Goal: Find specific page/section: Find specific page/section

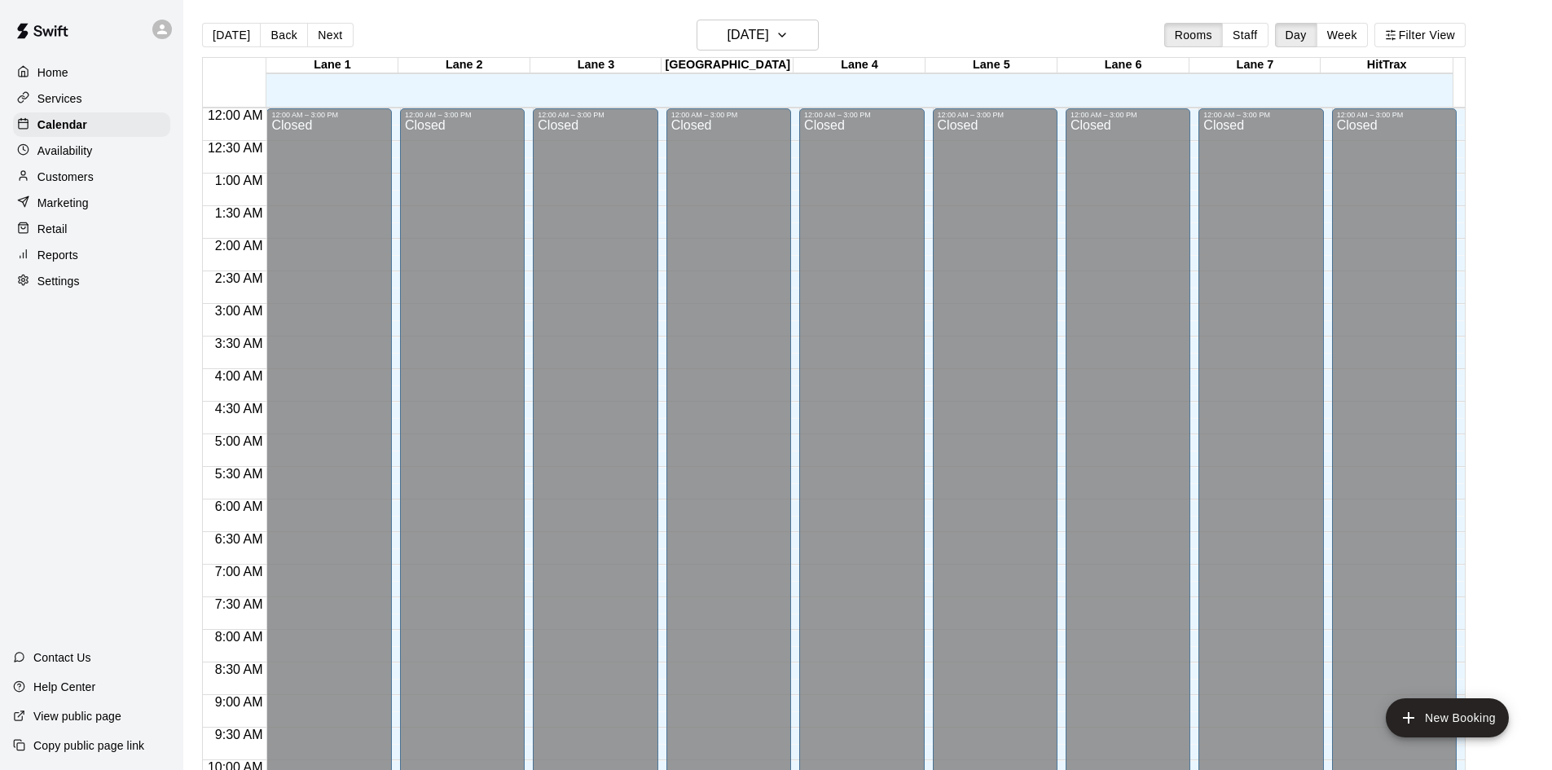
scroll to position [835, 0]
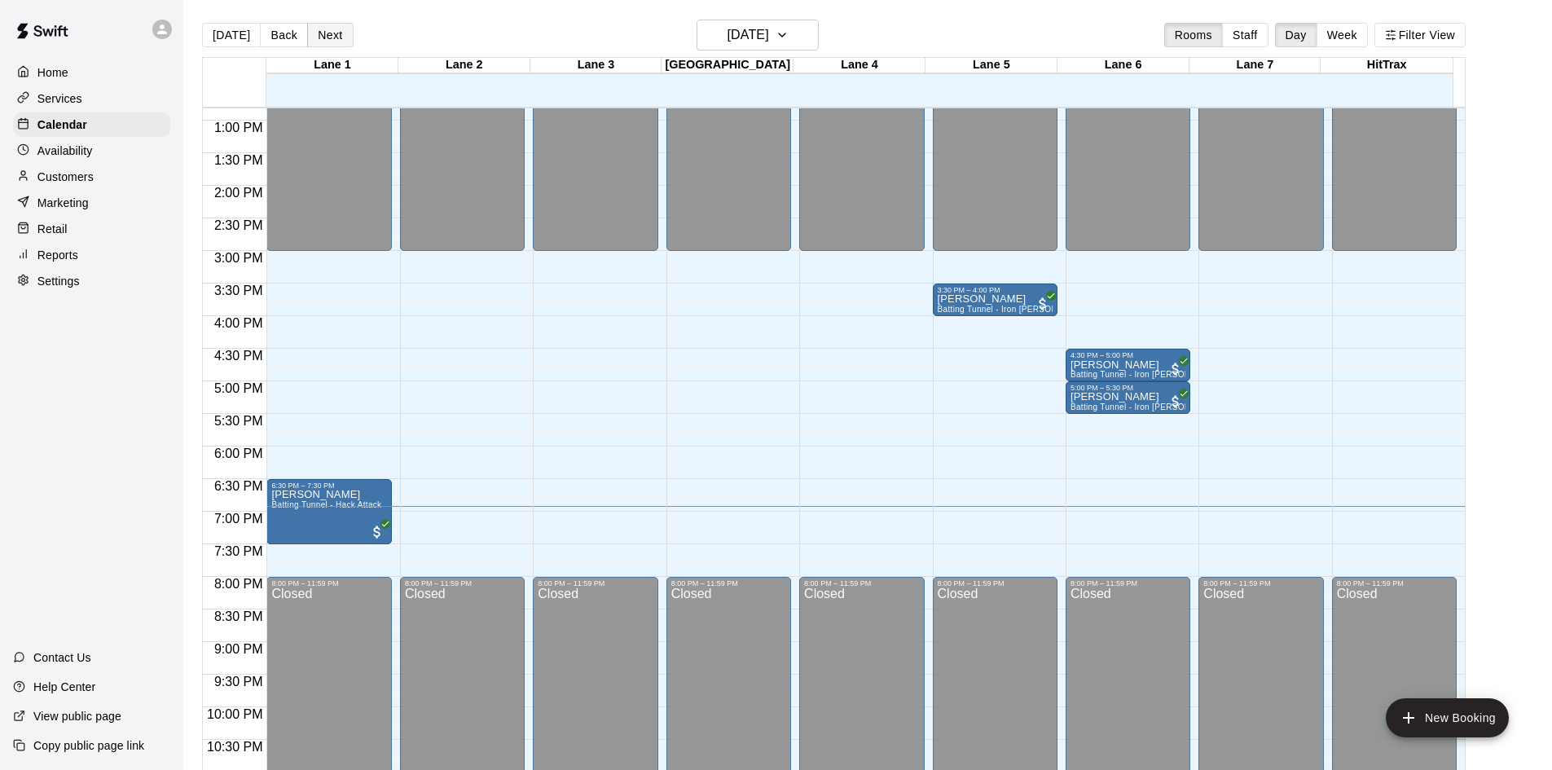
click at [339, 45] on button "Next" at bounding box center [330, 35] width 46 height 24
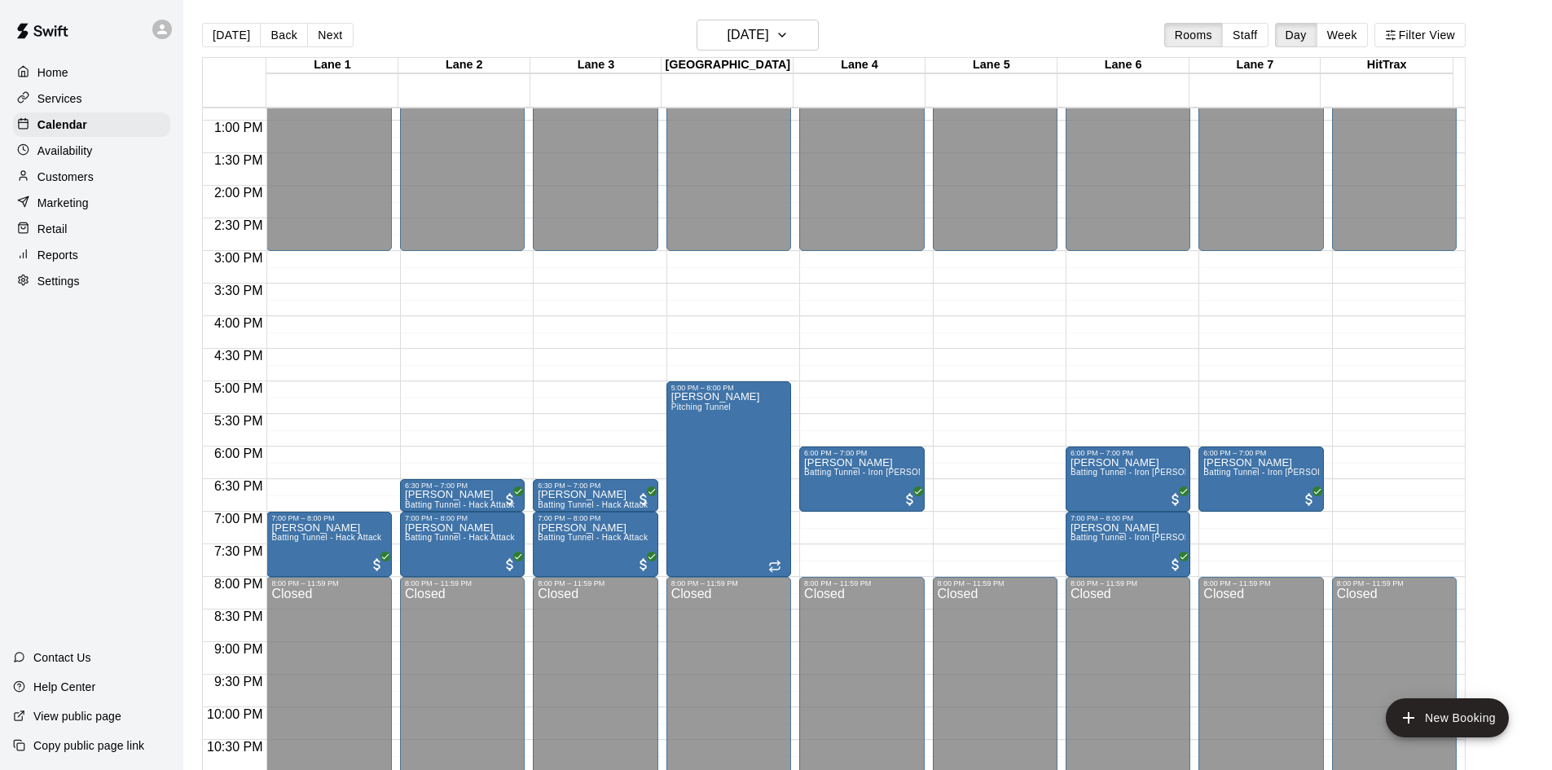
click at [61, 177] on p "Customers" at bounding box center [65, 177] width 56 height 16
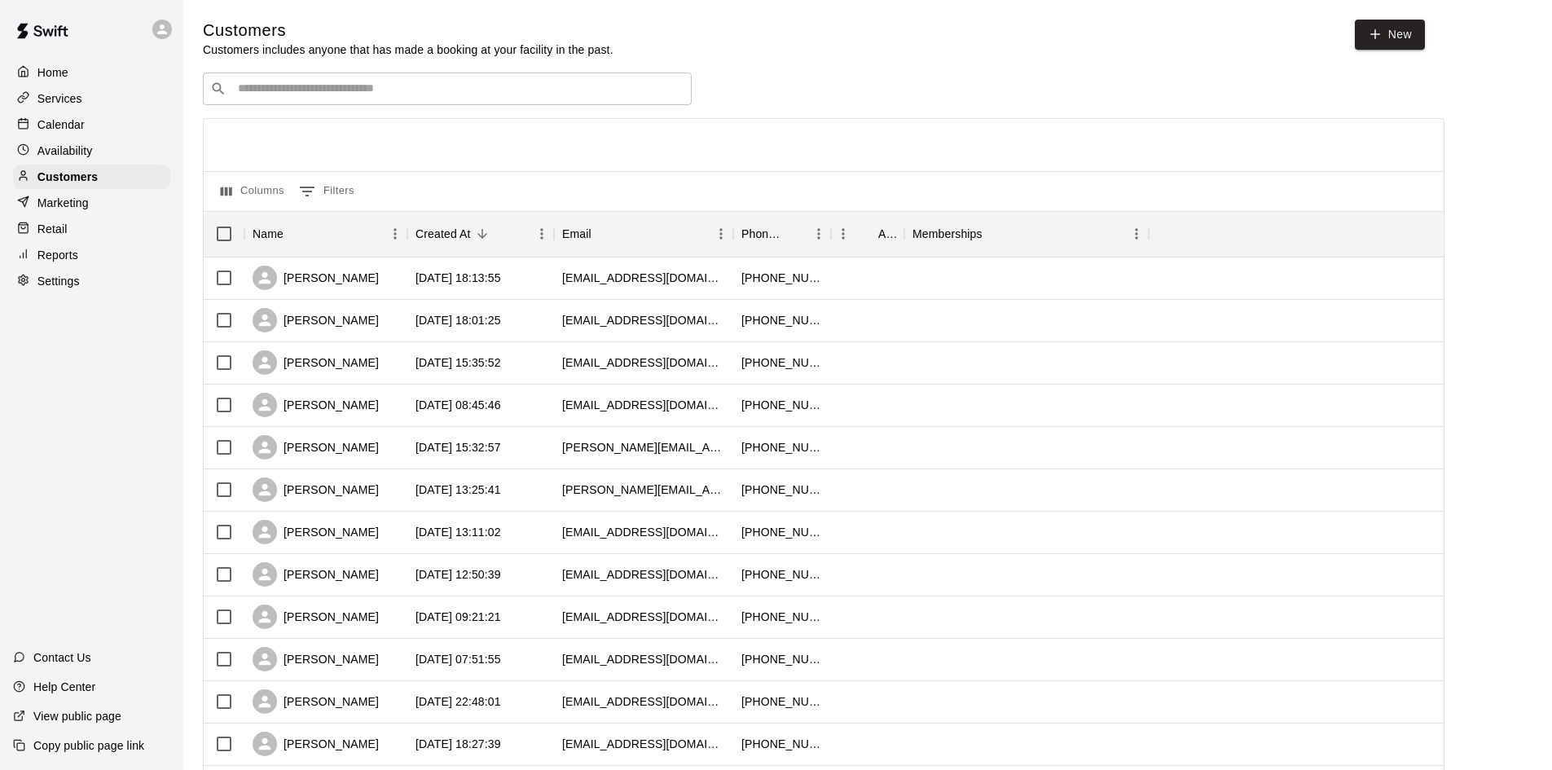
click at [306, 86] on input "Search customers by name or email" at bounding box center [458, 89] width 451 height 16
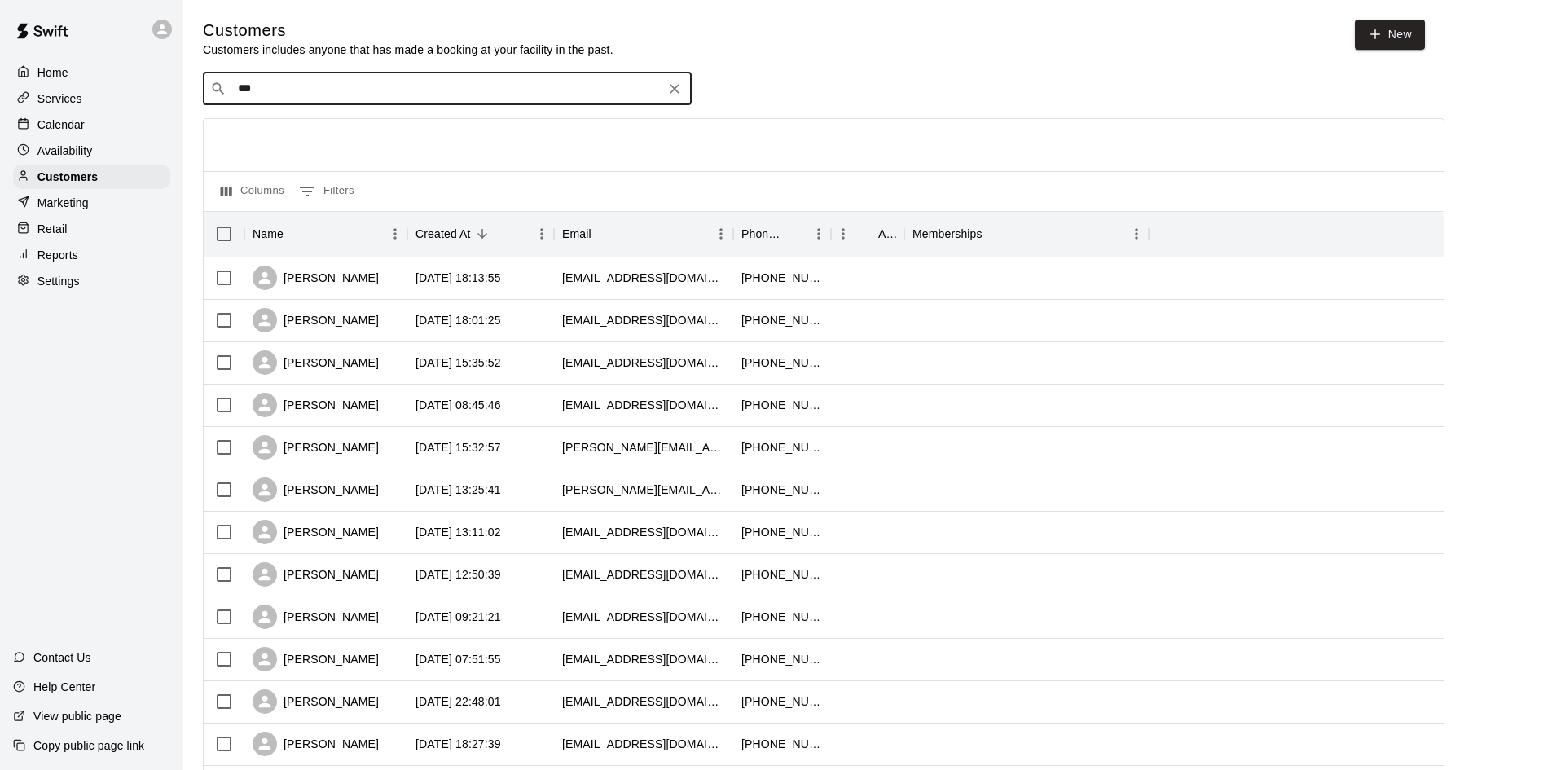
type input "****"
click at [284, 134] on div "[PERSON_NAME] [EMAIL_ADDRESS][DOMAIN_NAME]" at bounding box center [335, 134] width 175 height 35
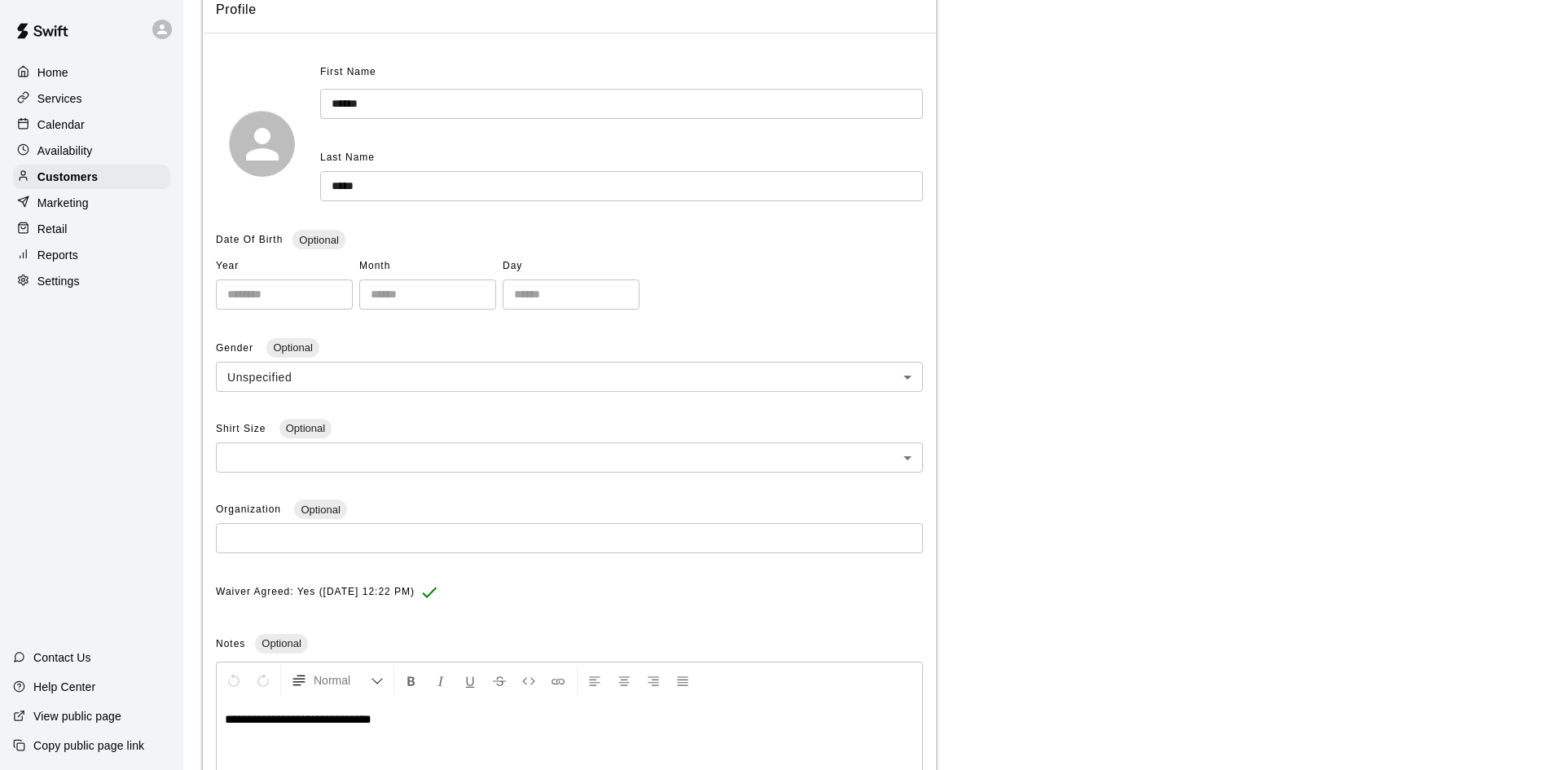
scroll to position [190, 0]
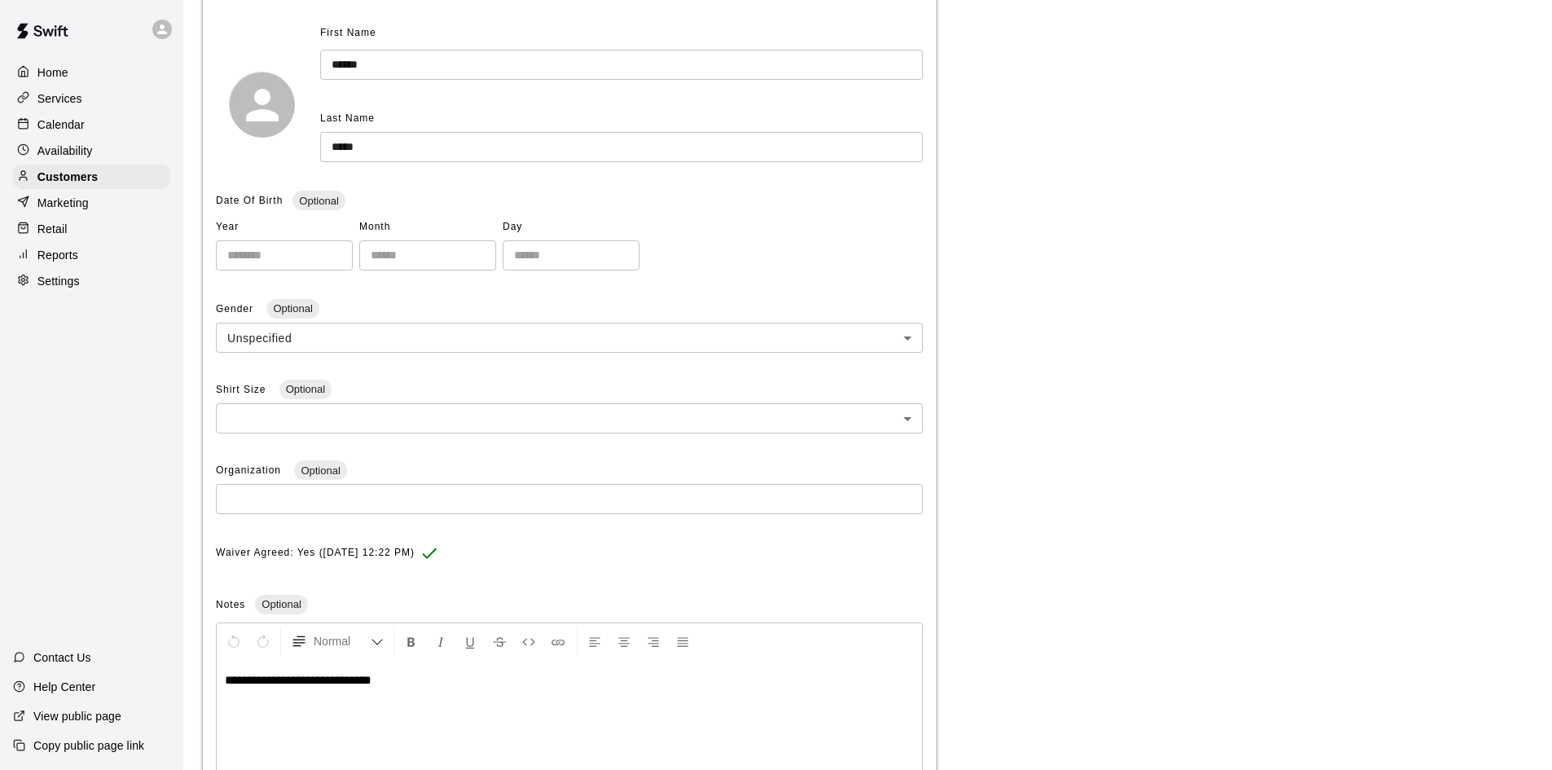
click at [62, 125] on p "Calendar" at bounding box center [60, 125] width 47 height 16
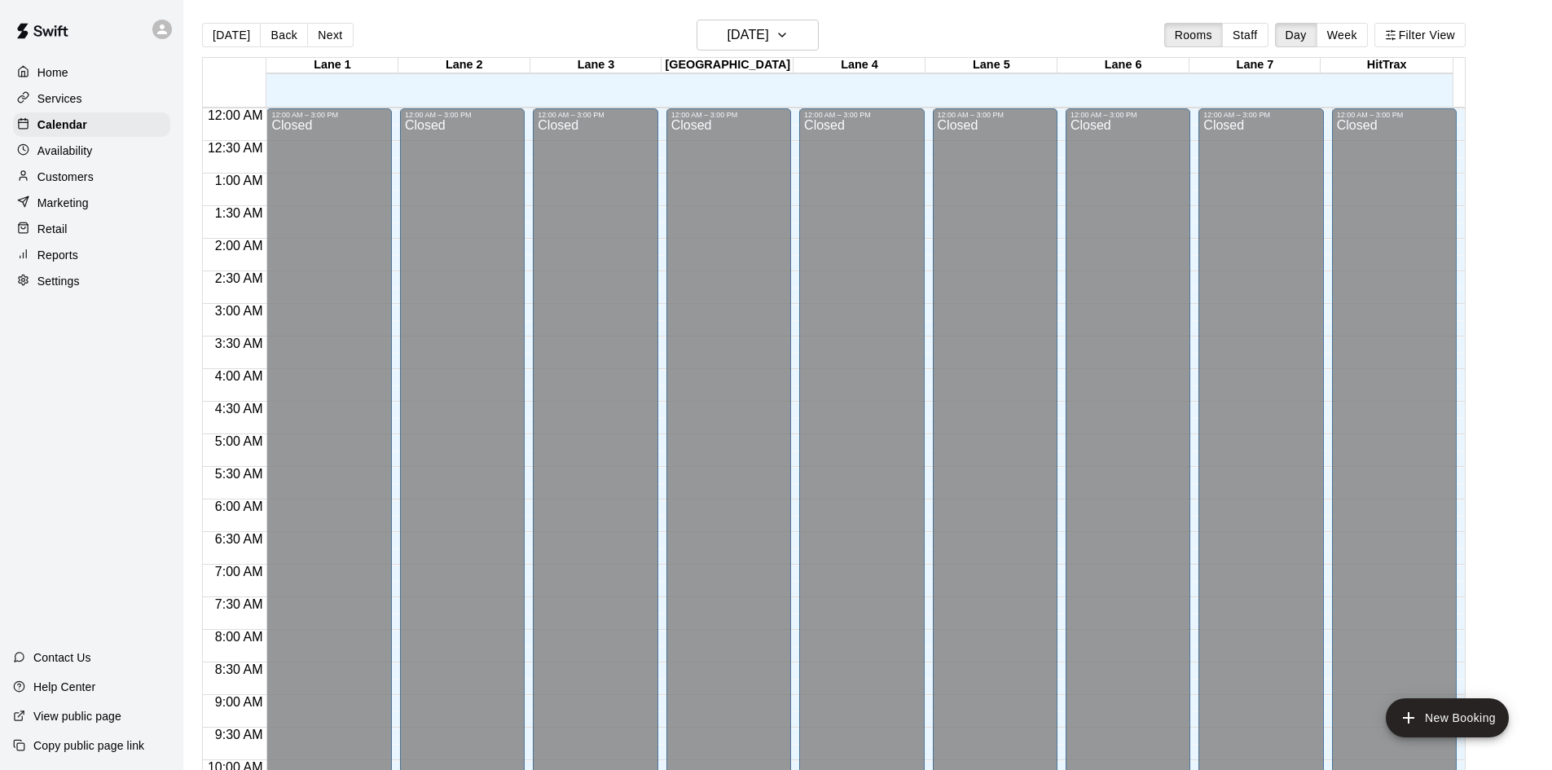
scroll to position [835, 0]
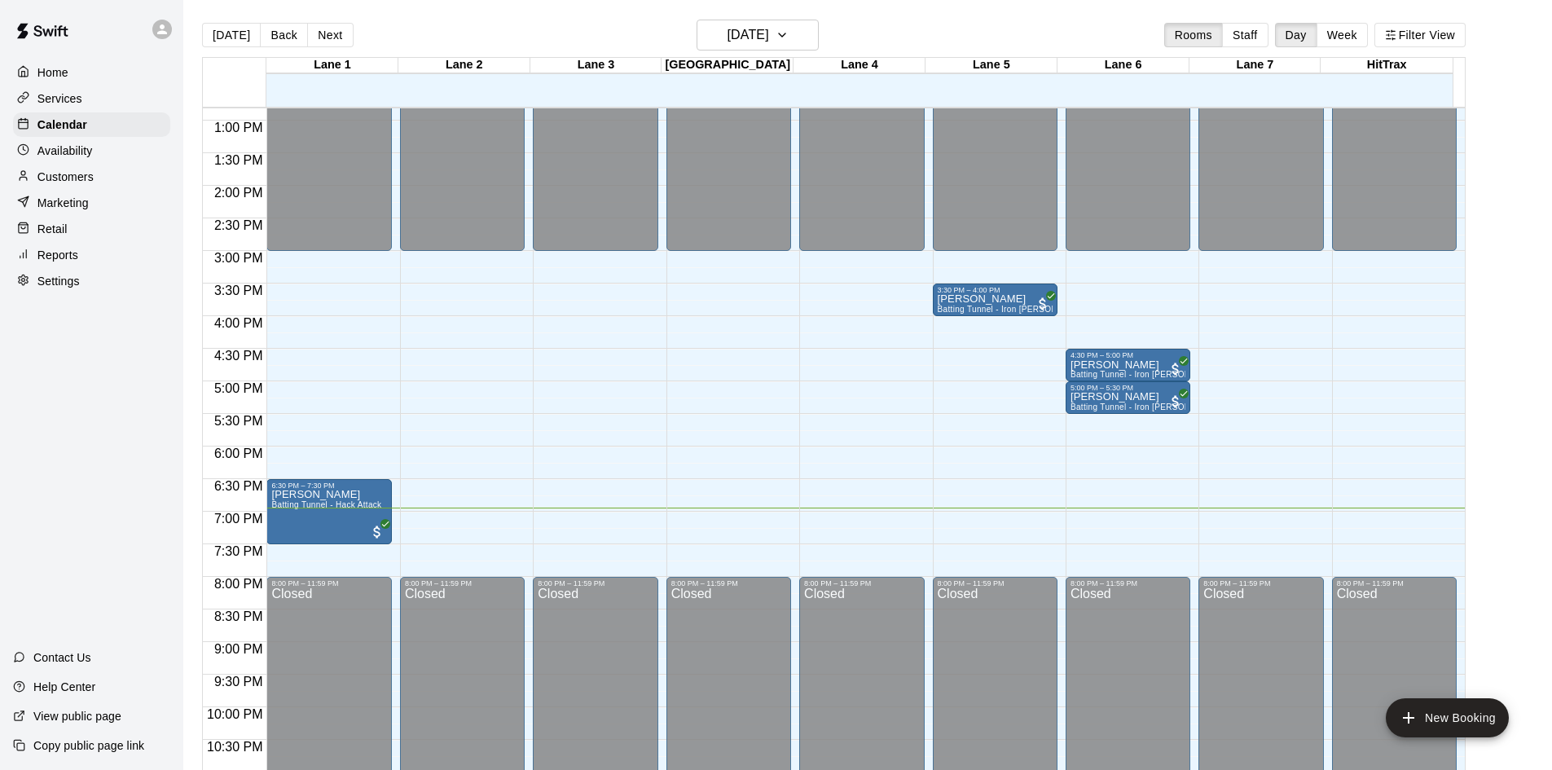
click at [327, 48] on div "[DATE] Back [DATE][DATE] Rooms Staff Day Week Filter View" at bounding box center [834, 38] width 1264 height 37
click at [328, 39] on button "Next" at bounding box center [330, 35] width 46 height 24
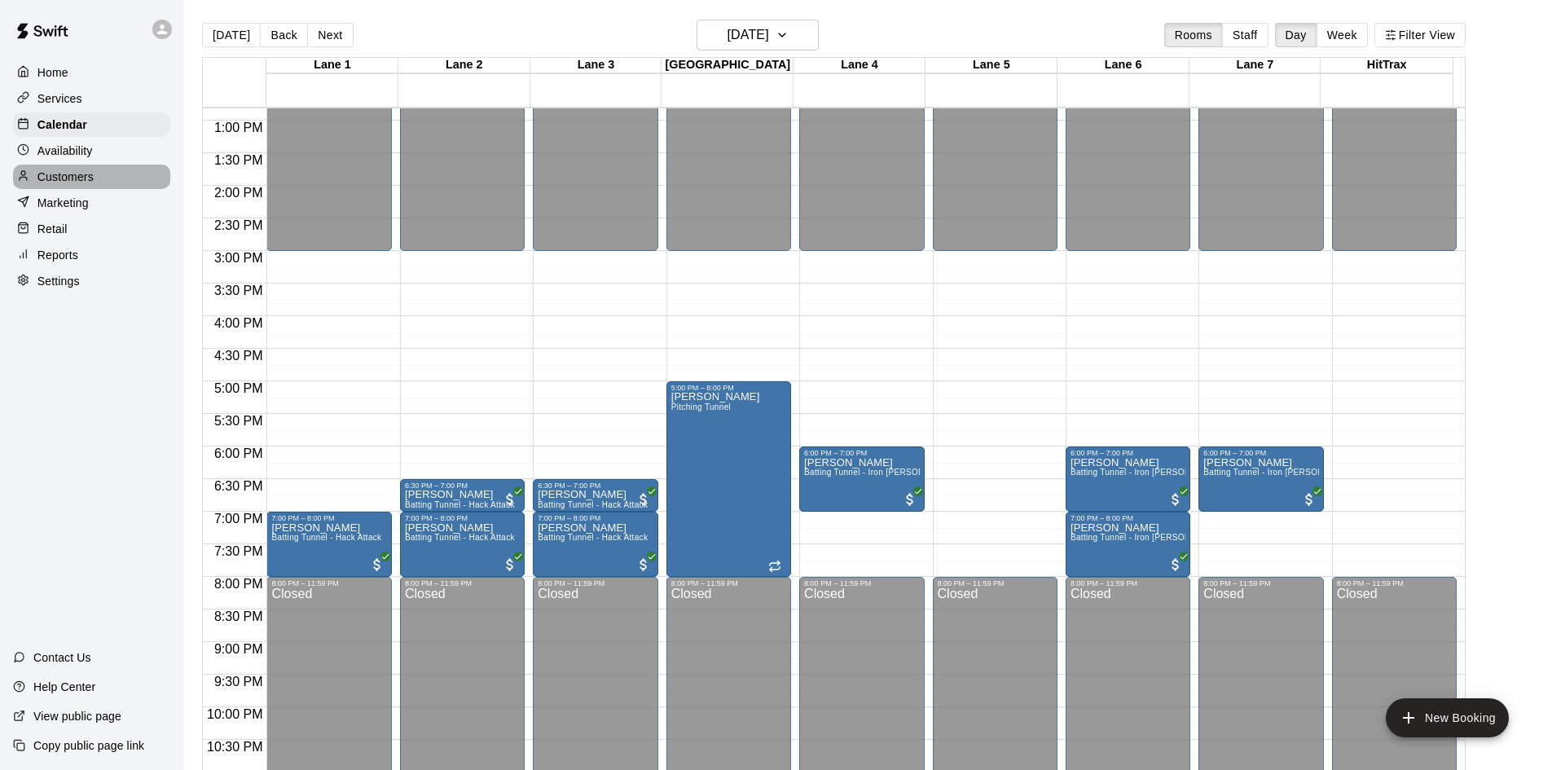
click at [65, 185] on p "Customers" at bounding box center [65, 177] width 56 height 16
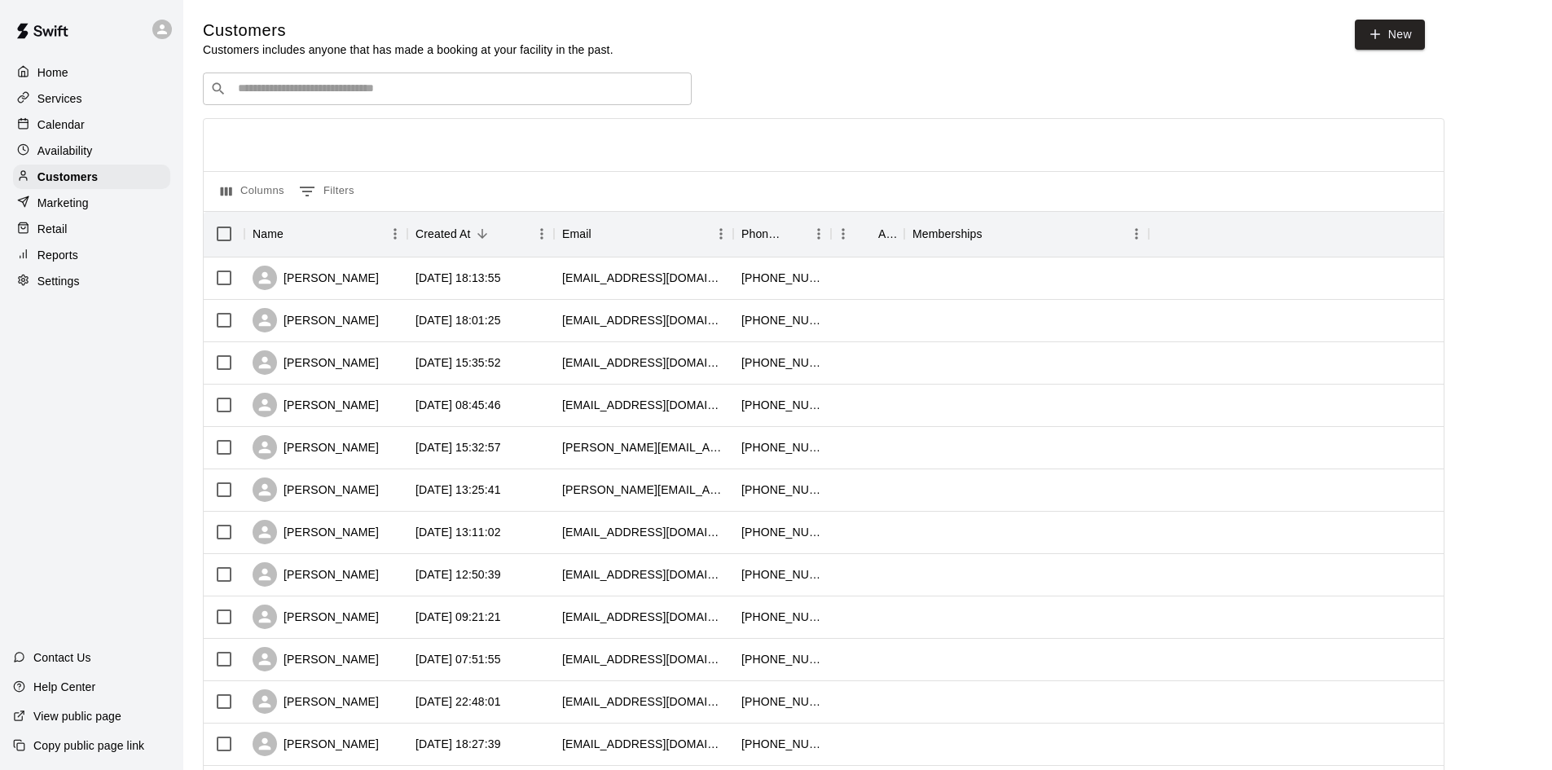
click at [367, 101] on div "​ ​" at bounding box center [447, 89] width 489 height 33
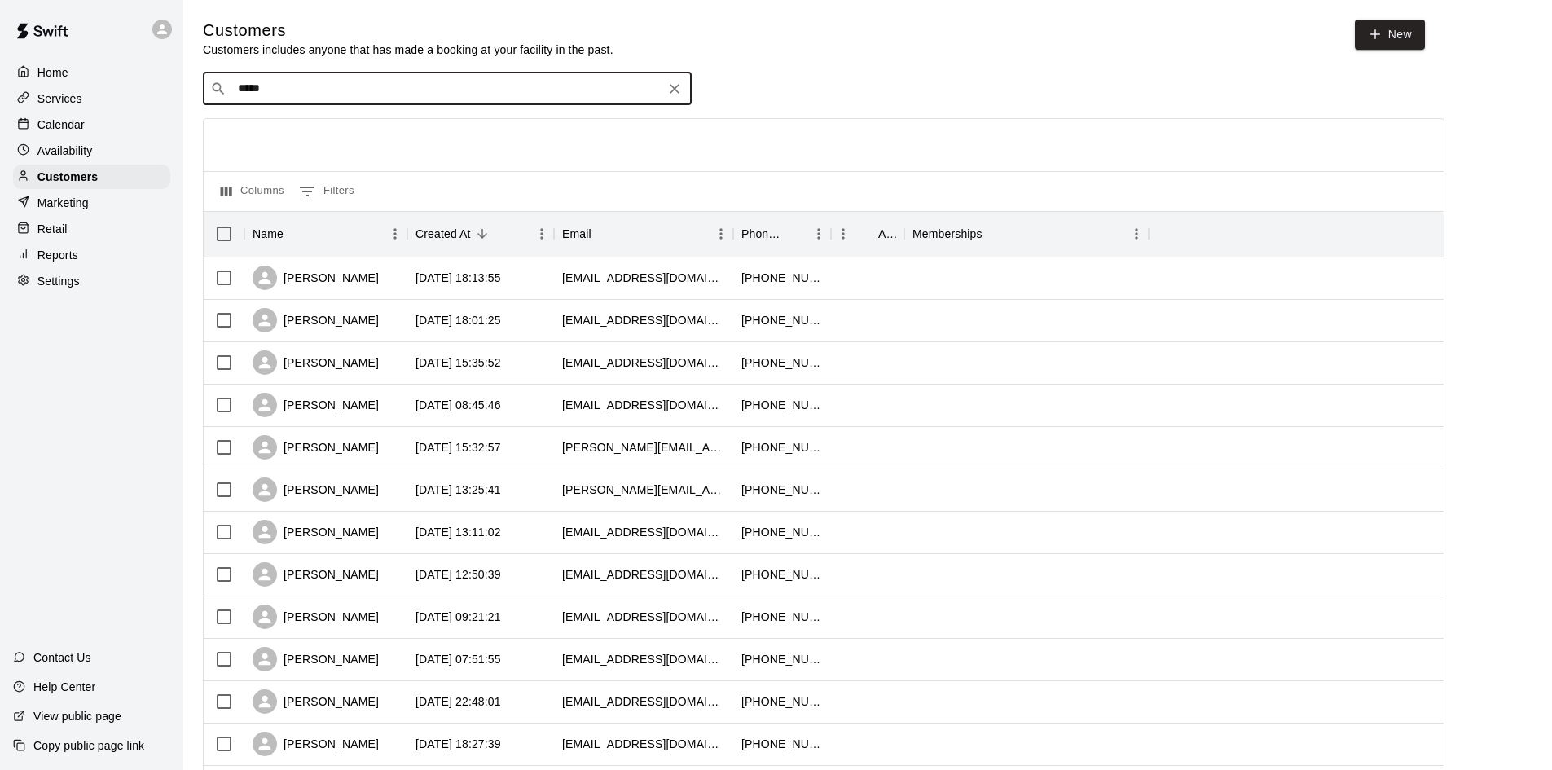
type input "****"
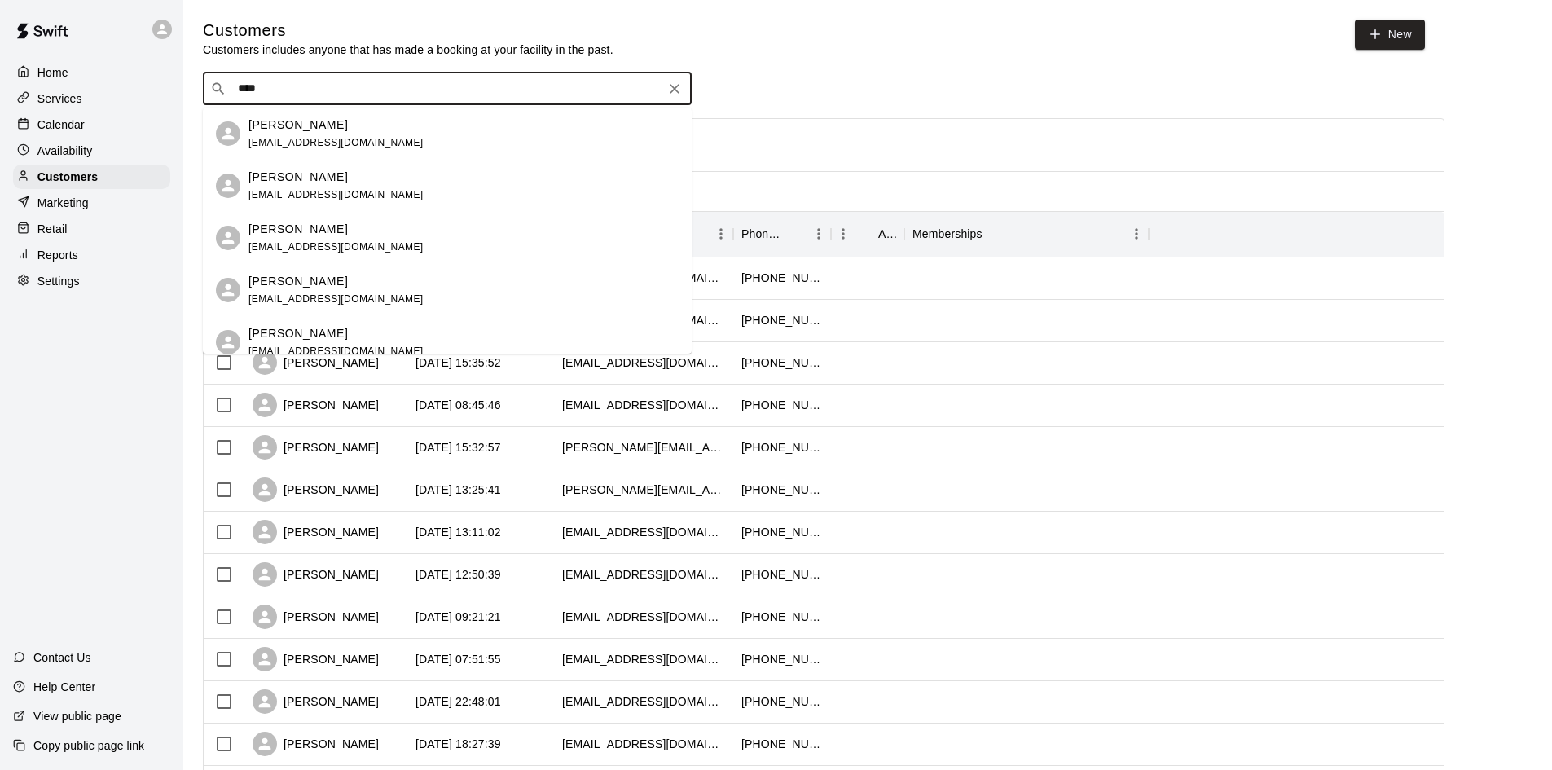
click at [309, 276] on p "[PERSON_NAME]" at bounding box center [297, 281] width 99 height 17
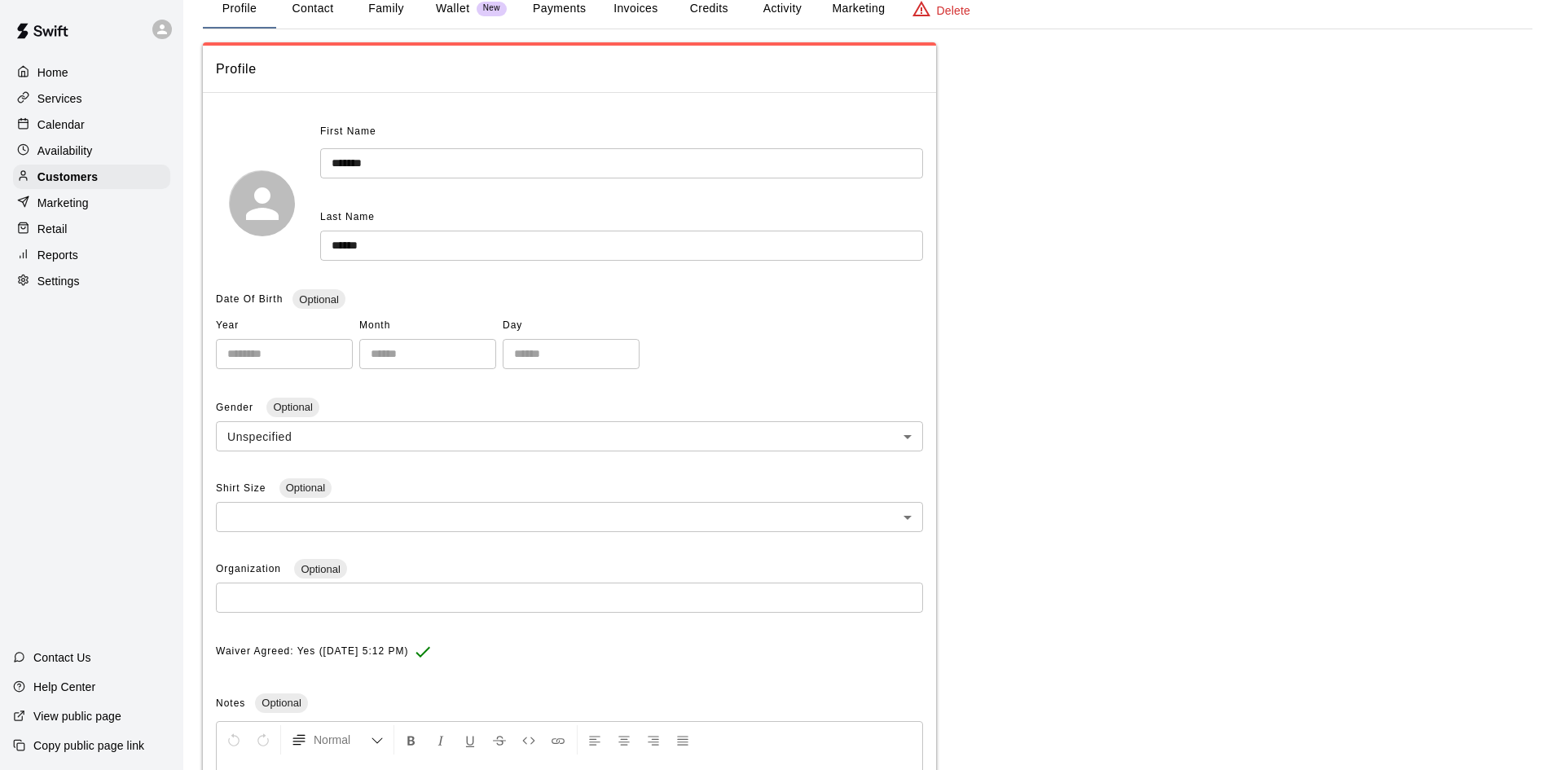
scroll to position [71, 0]
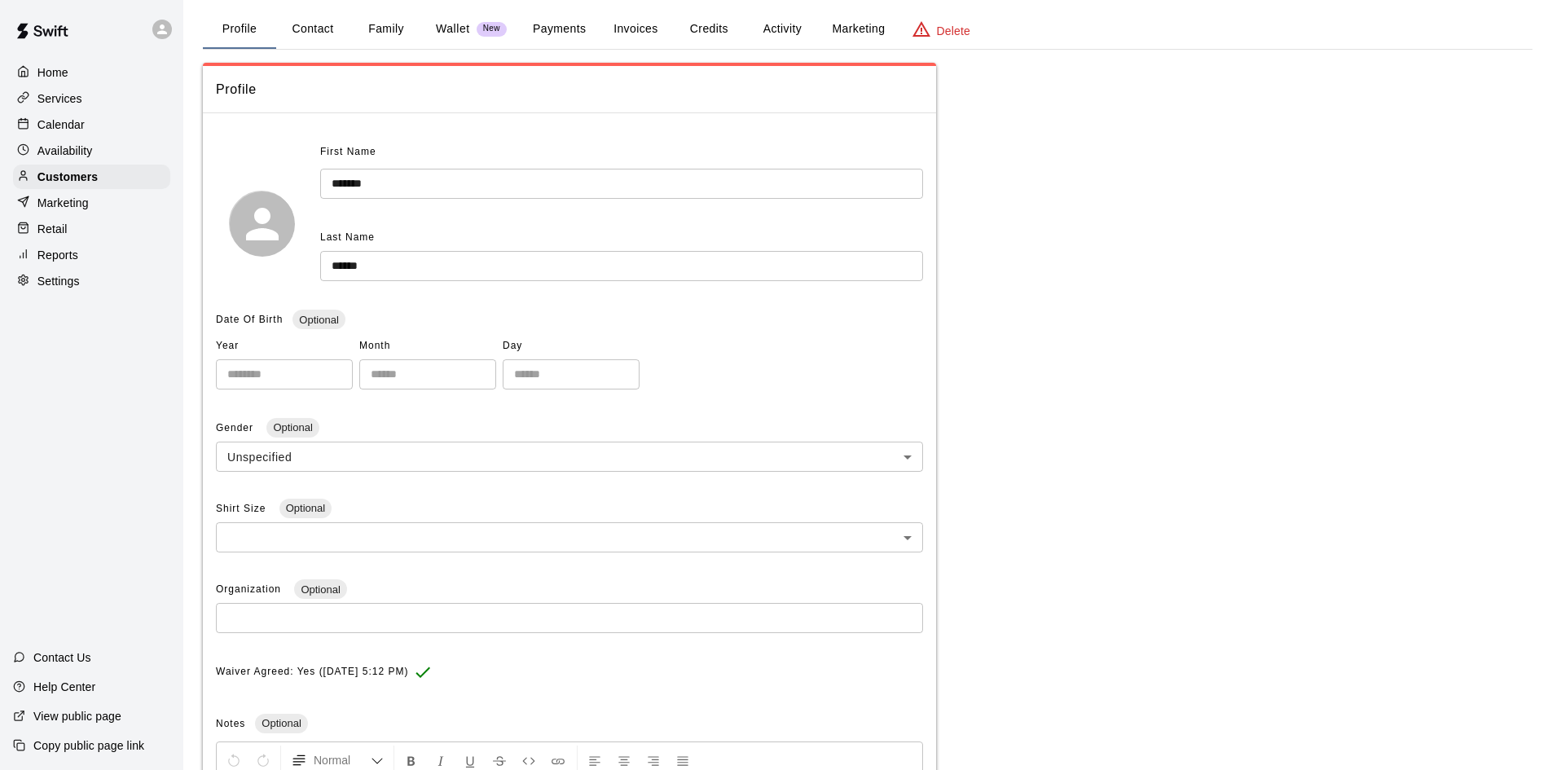
click at [574, 26] on button "Payments" at bounding box center [559, 29] width 79 height 39
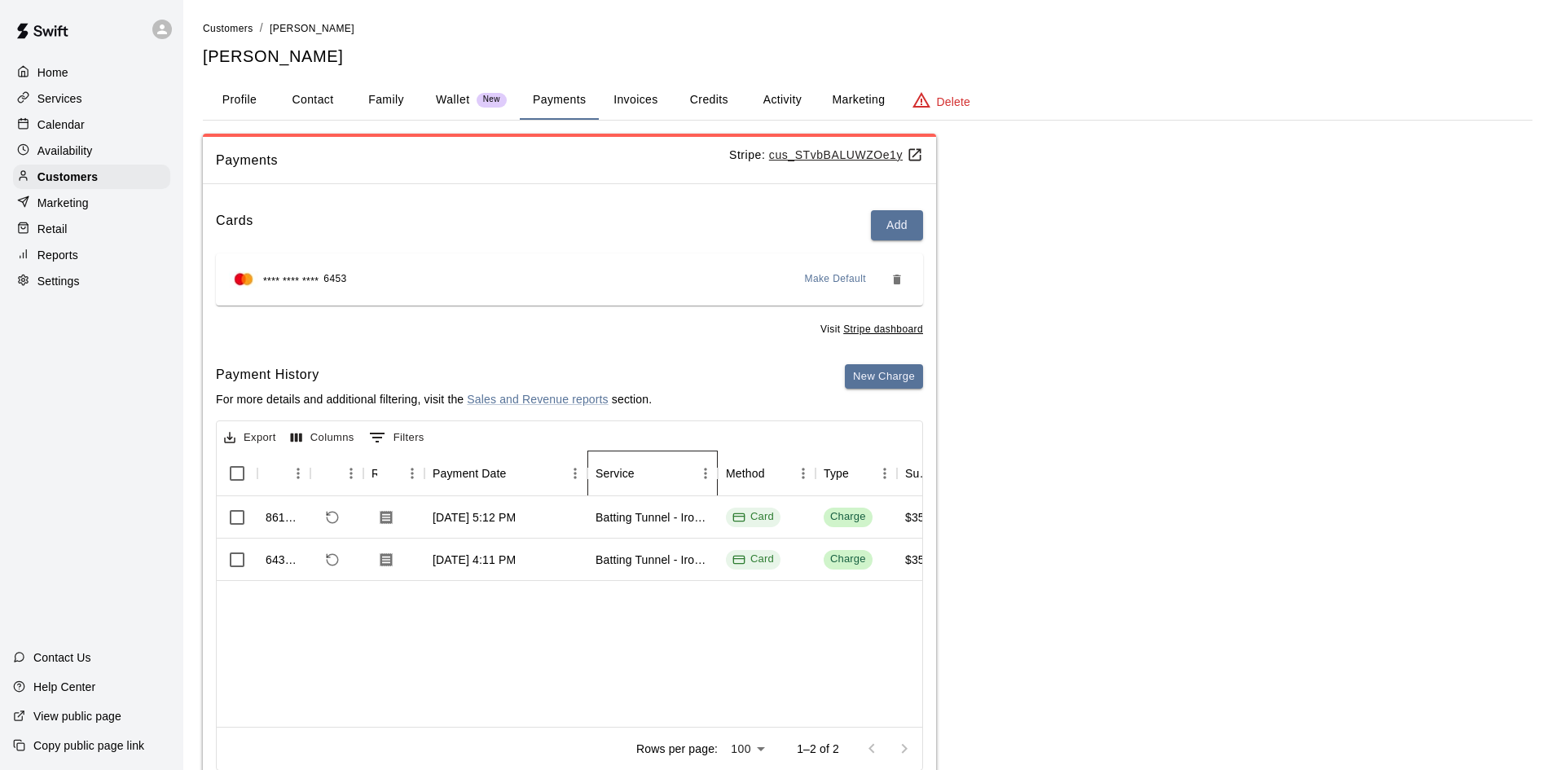
drag, startPoint x: 718, startPoint y: 470, endPoint x: 751, endPoint y: 395, distance: 82.1
click at [749, 423] on div "Export Columns 0 Filters Id Refund Receipt Payment Date Service Method Type Sub…" at bounding box center [569, 595] width 707 height 350
click at [758, 364] on div "Payment History For more details and additional filtering, visit the Sales and …" at bounding box center [569, 392] width 707 height 57
click at [248, 95] on button "Profile" at bounding box center [239, 100] width 73 height 39
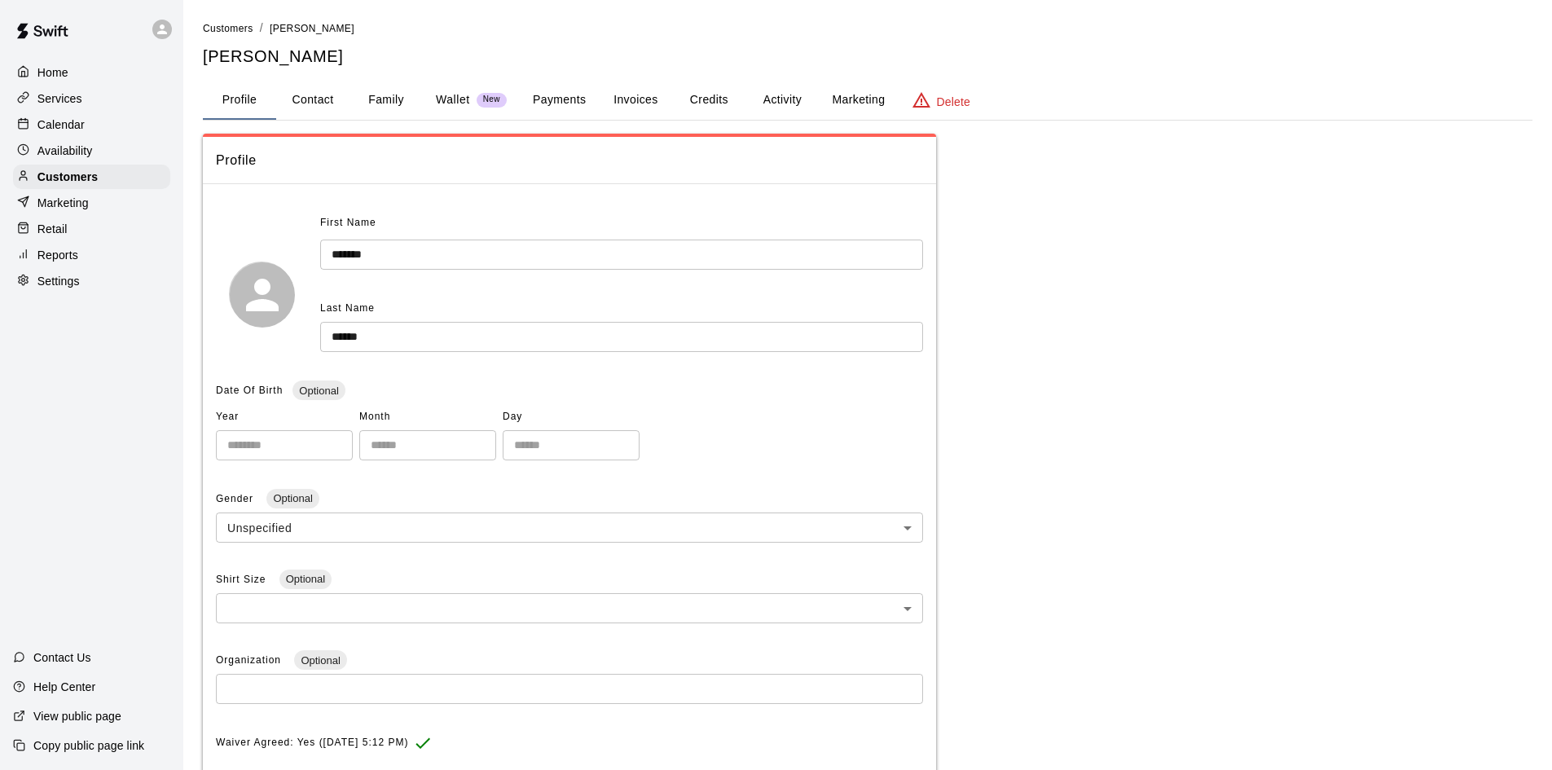
click at [297, 30] on span "[PERSON_NAME]" at bounding box center [312, 28] width 85 height 11
click at [235, 27] on span "Customers" at bounding box center [228, 28] width 51 height 11
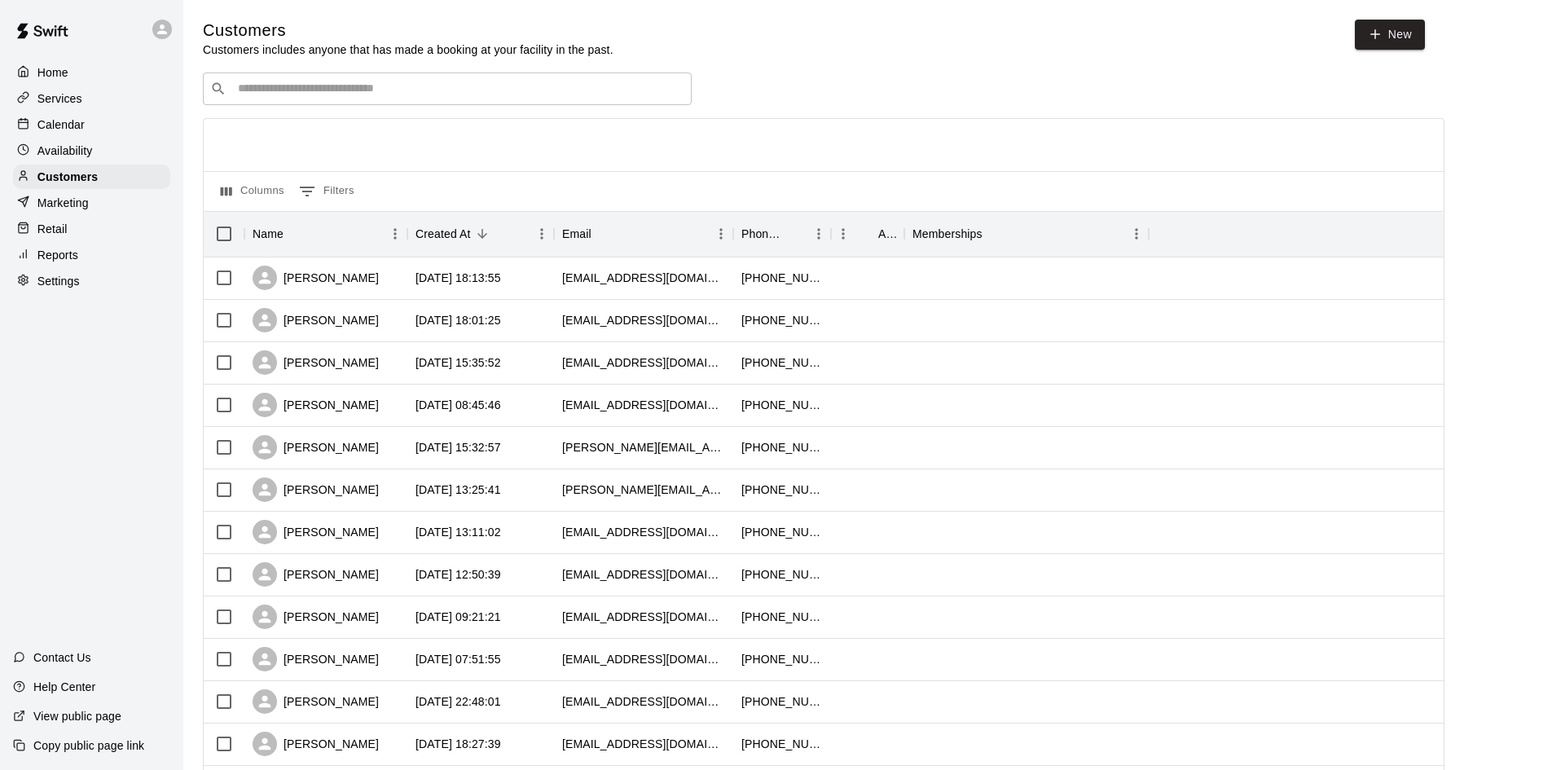
click at [372, 97] on input "Search customers by name or email" at bounding box center [458, 89] width 451 height 16
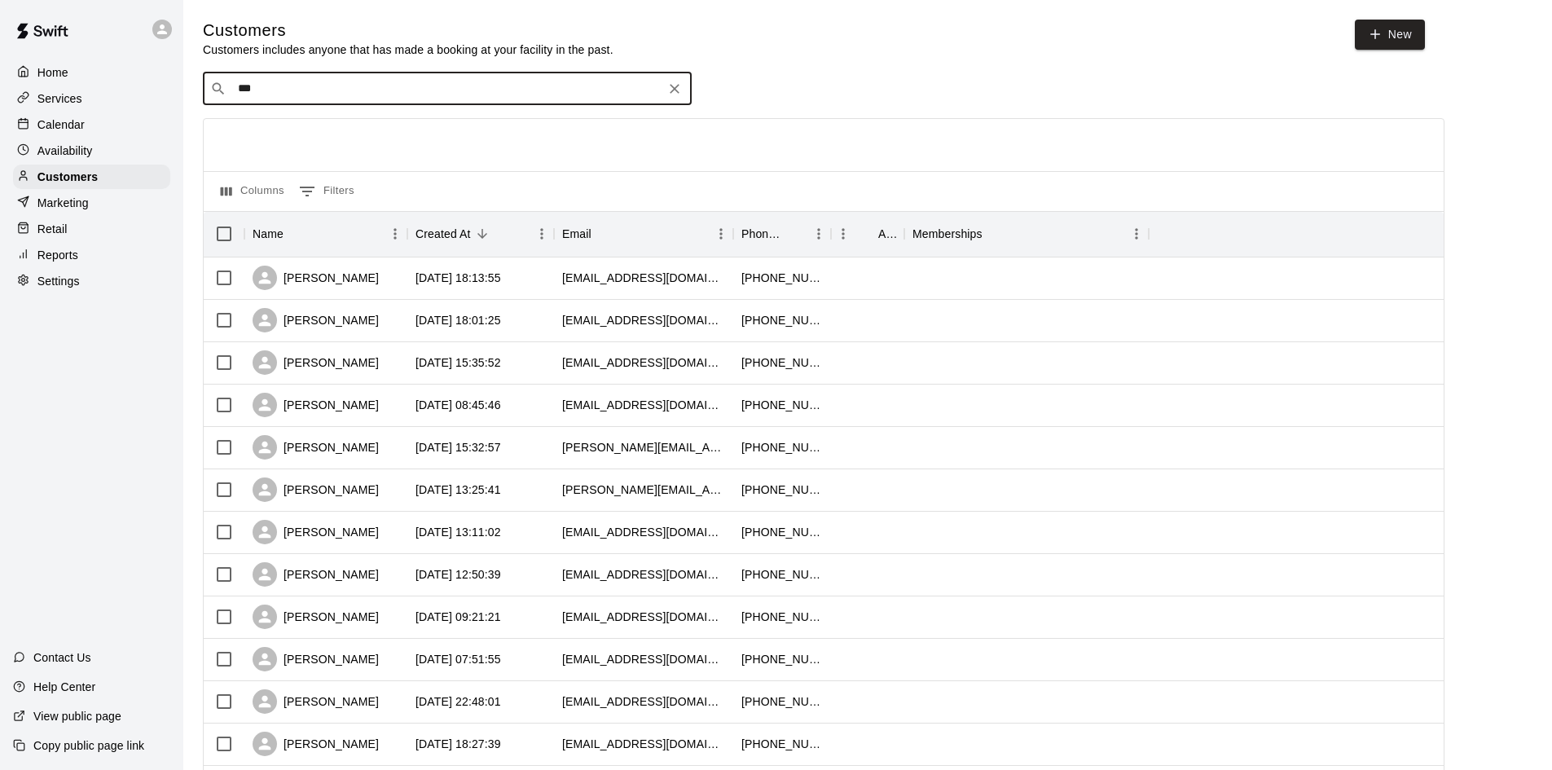
type input "****"
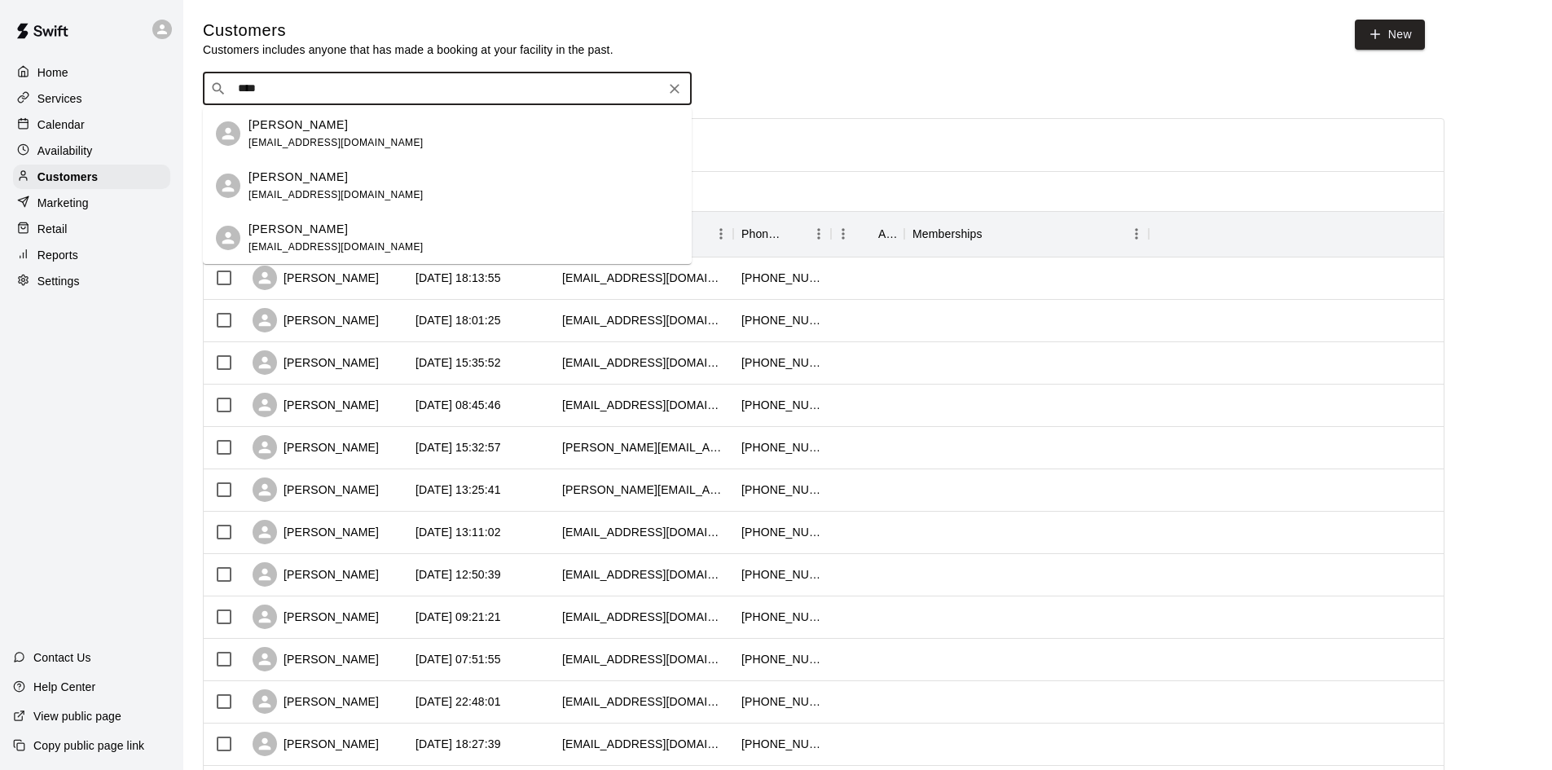
click at [362, 175] on div "[PERSON_NAME] [EMAIL_ADDRESS][DOMAIN_NAME]" at bounding box center [463, 186] width 430 height 35
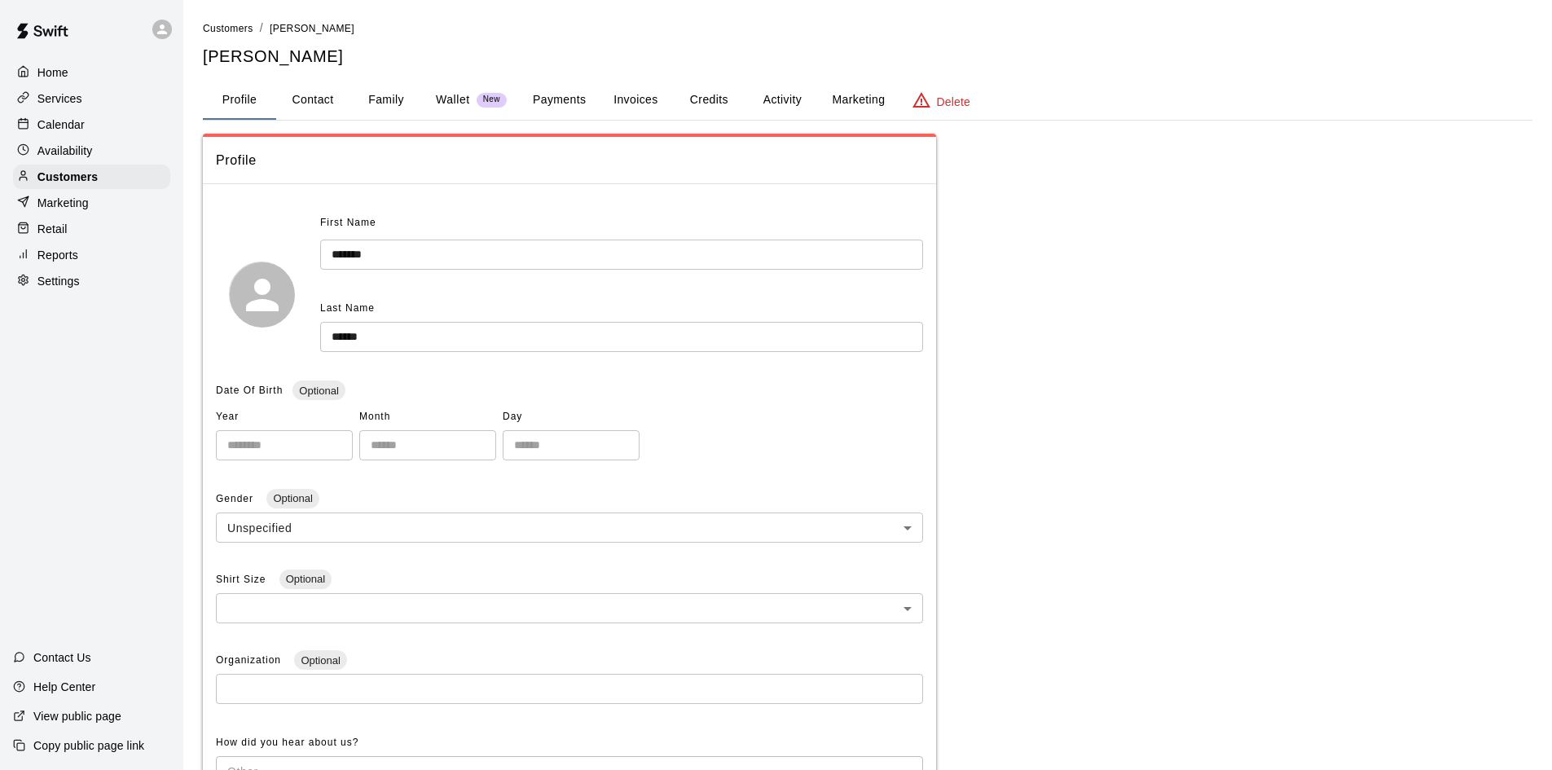
click at [86, 127] on div "Calendar" at bounding box center [91, 124] width 157 height 24
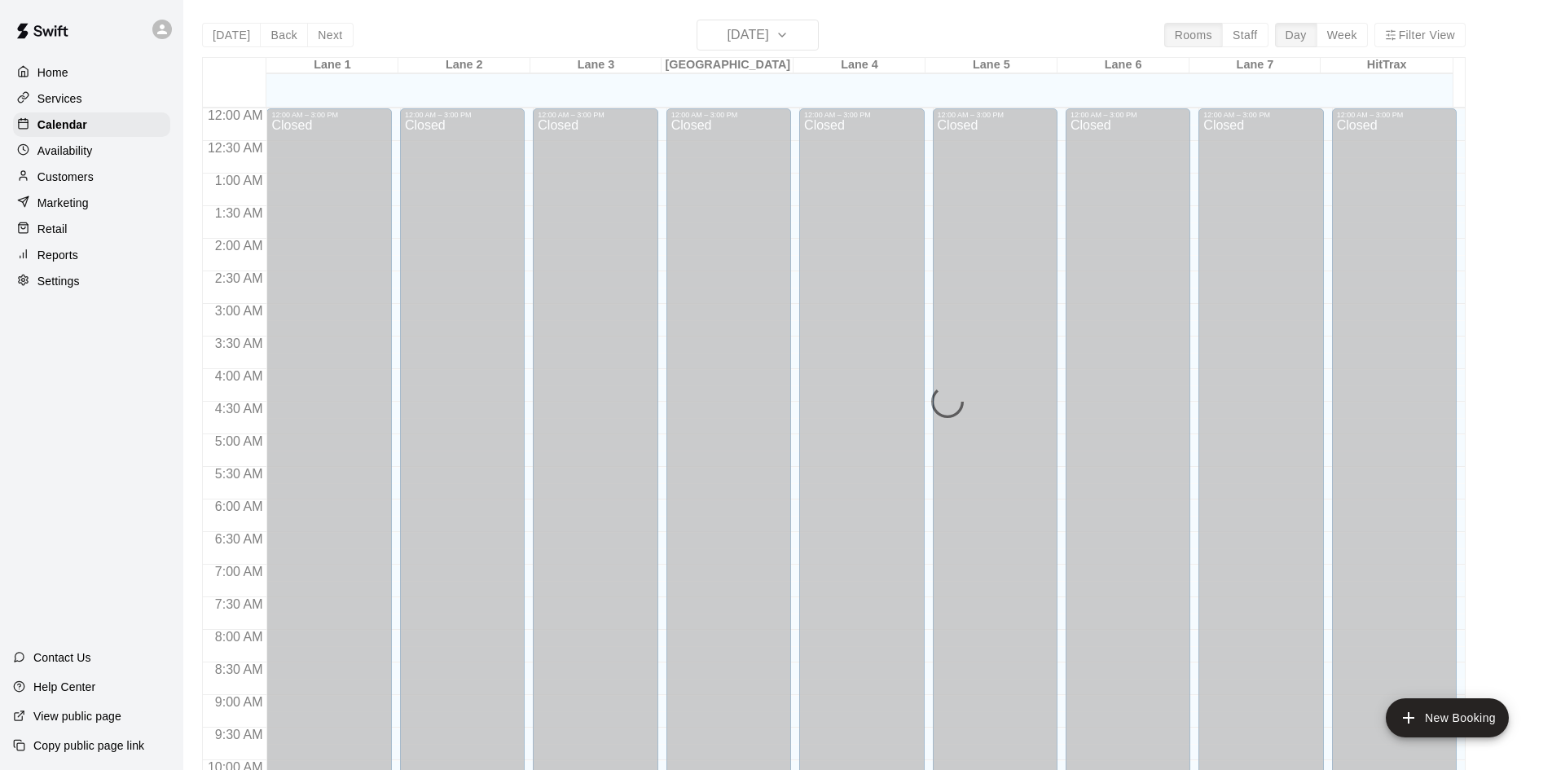
scroll to position [835, 0]
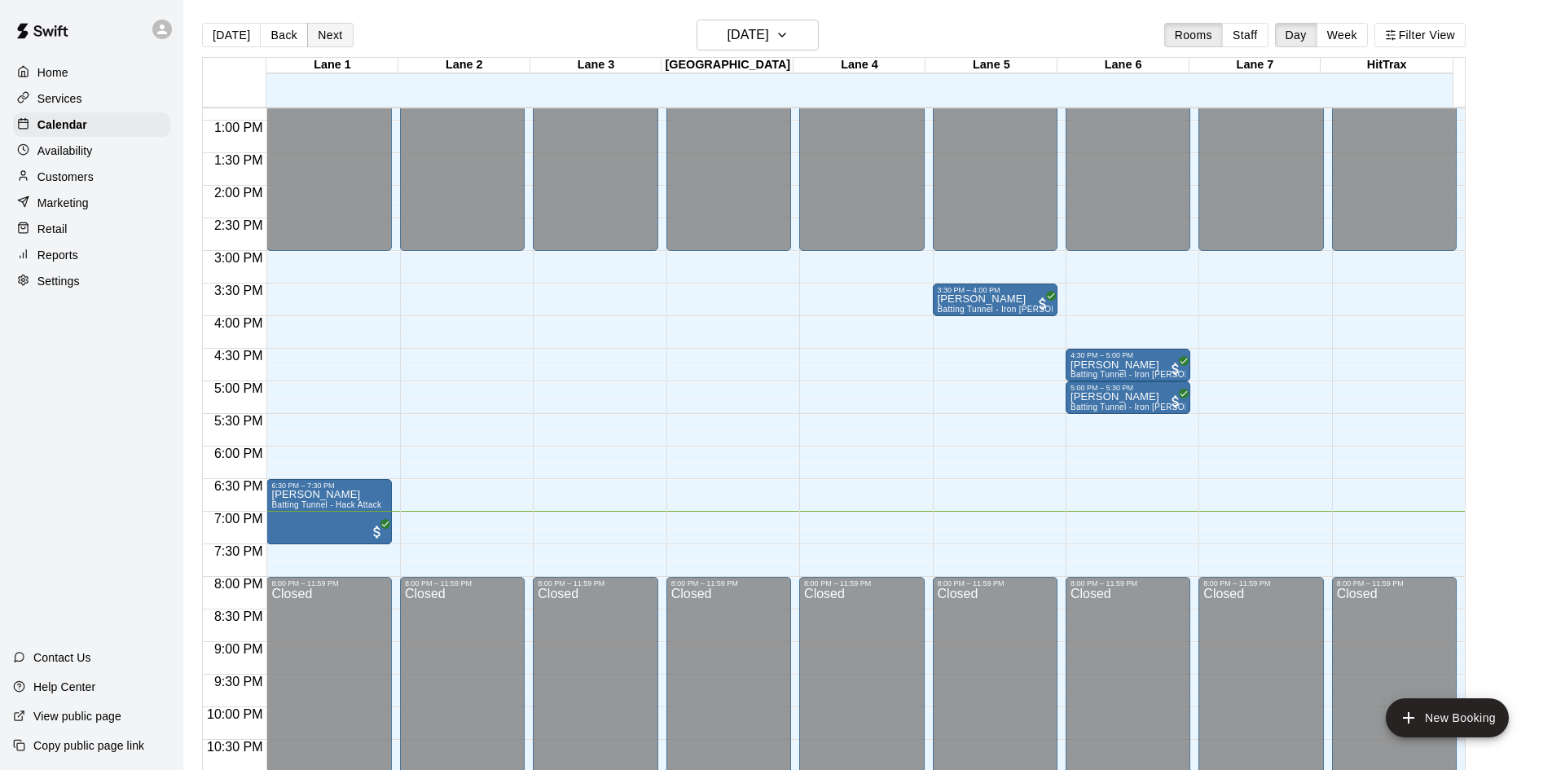
click at [341, 37] on button "Next" at bounding box center [330, 35] width 46 height 24
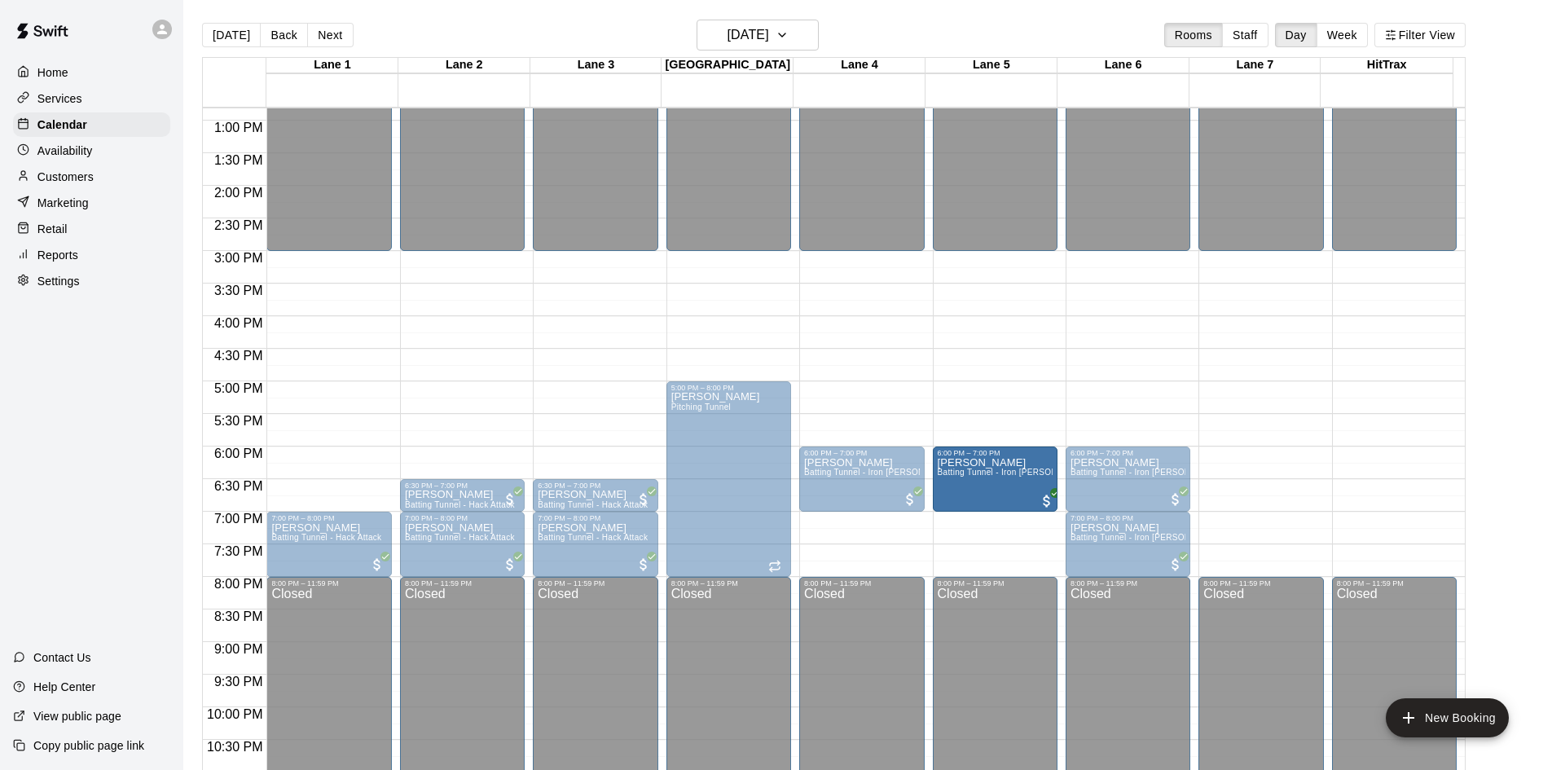
drag, startPoint x: 1241, startPoint y: 459, endPoint x: 1026, endPoint y: 460, distance: 215.1
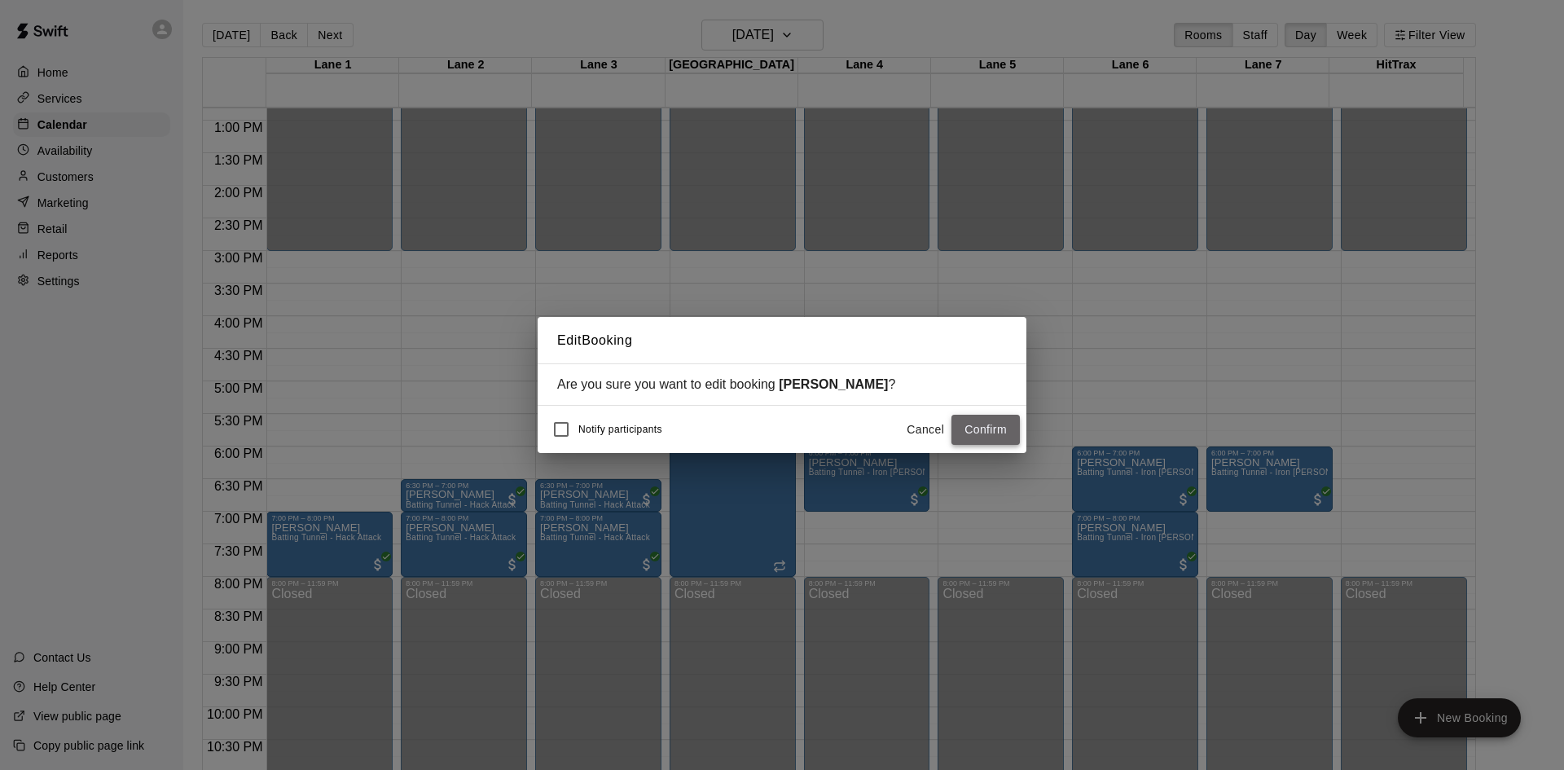
click at [973, 429] on button "Confirm" at bounding box center [986, 430] width 68 height 30
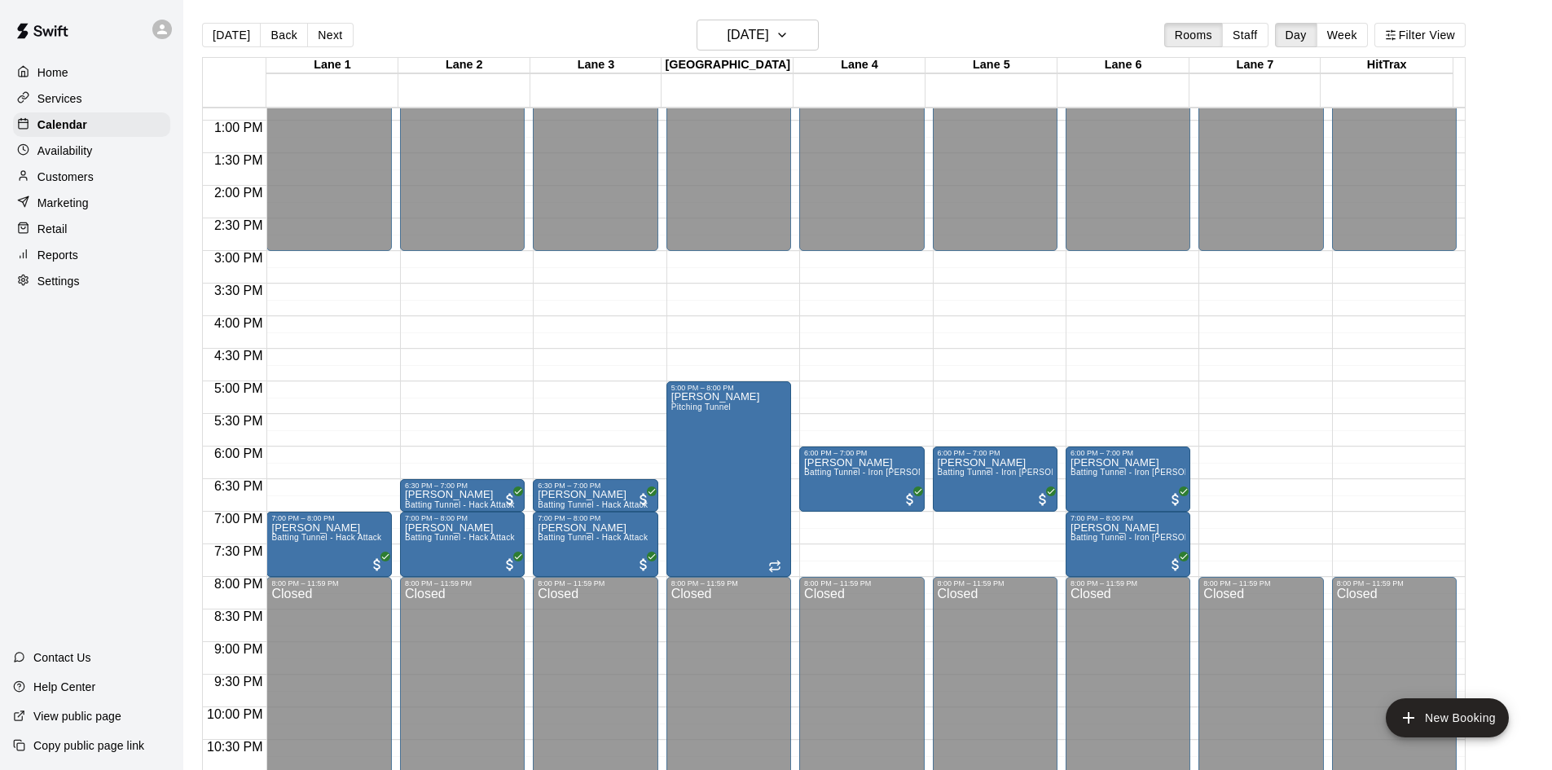
click at [68, 430] on div "Home Services Calendar Availability Customers Marketing Retail Reports Settings…" at bounding box center [91, 385] width 183 height 770
click at [105, 471] on div "Home Services Calendar Availability Customers Marketing Retail Reports Settings…" at bounding box center [91, 385] width 183 height 770
click at [52, 500] on div "Home Services Calendar Availability Customers Marketing Retail Reports Settings…" at bounding box center [91, 385] width 183 height 770
click at [106, 443] on div "Home Services Calendar Availability Customers Marketing Retail Reports Settings…" at bounding box center [91, 385] width 183 height 770
click at [100, 477] on div "Home Services Calendar Availability Customers Marketing Retail Reports Settings…" at bounding box center [91, 385] width 183 height 770
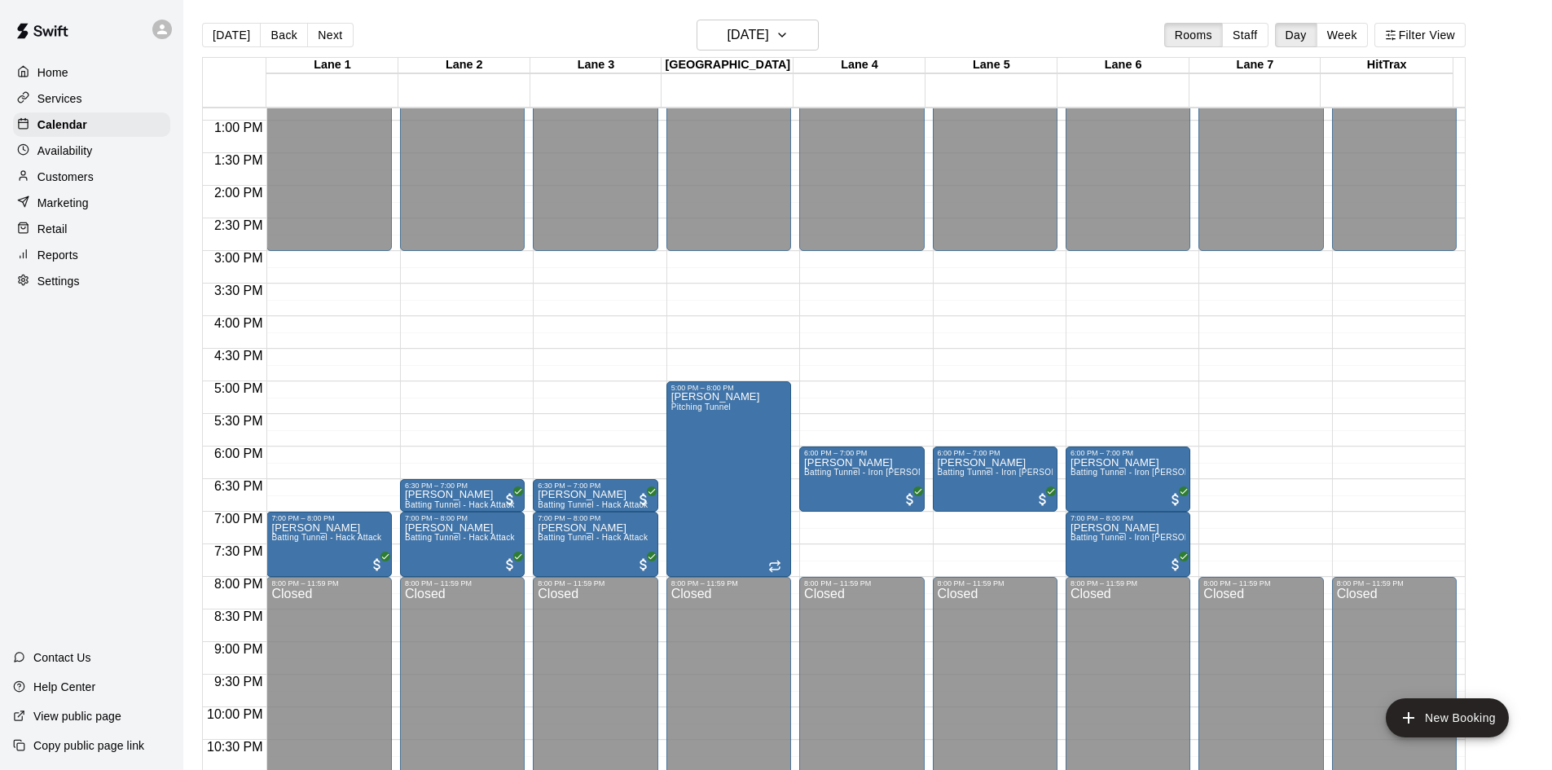
click at [956, 40] on div "[DATE] Back [DATE][DATE] Rooms Staff Day Week Filter View" at bounding box center [834, 38] width 1264 height 37
drag, startPoint x: 768, startPoint y: 36, endPoint x: 562, endPoint y: 67, distance: 208.4
drag, startPoint x: 562, startPoint y: 67, endPoint x: 613, endPoint y: 15, distance: 72.6
click at [613, 15] on main "[DATE] Back [DATE][DATE] Rooms Staff Day Week [GEOGRAPHIC_DATA] 1 [GEOGRAPHIC_D…" at bounding box center [867, 398] width 1369 height 796
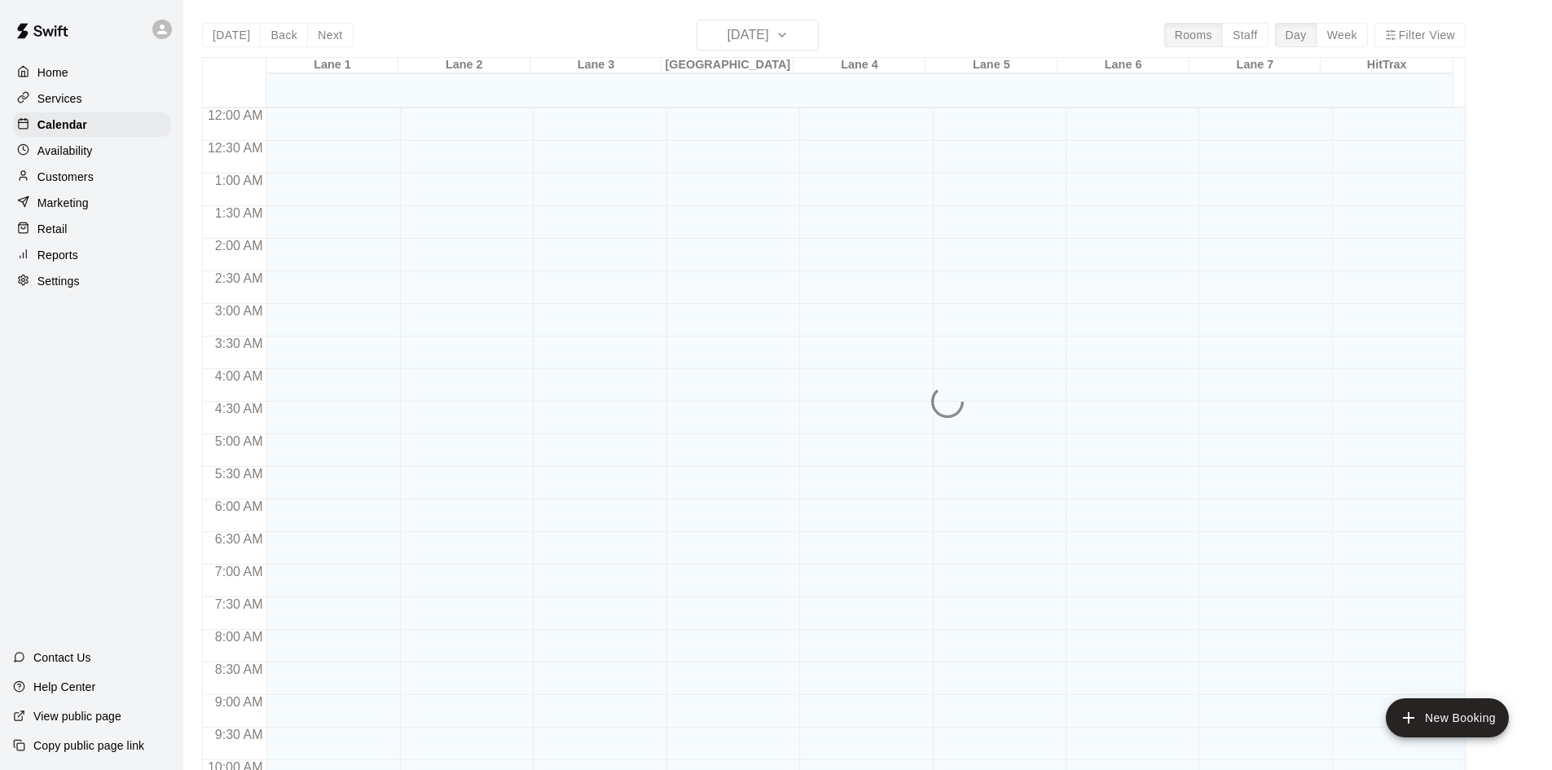
scroll to position [835, 0]
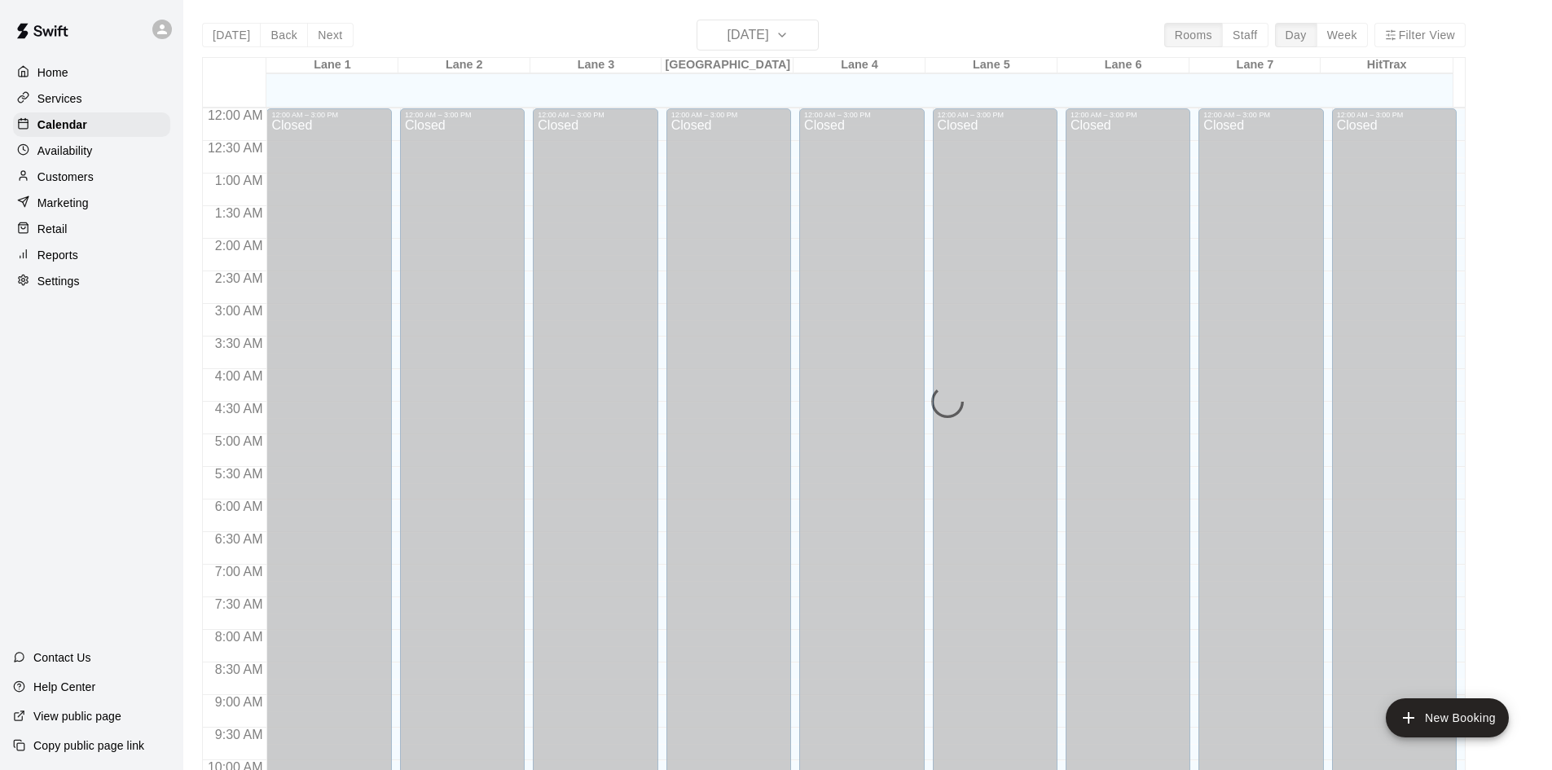
scroll to position [835, 0]
